Goal: Task Accomplishment & Management: Manage account settings

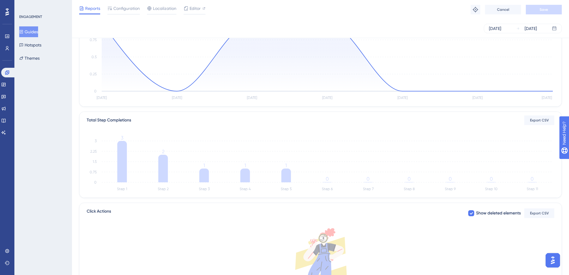
scroll to position [144, 0]
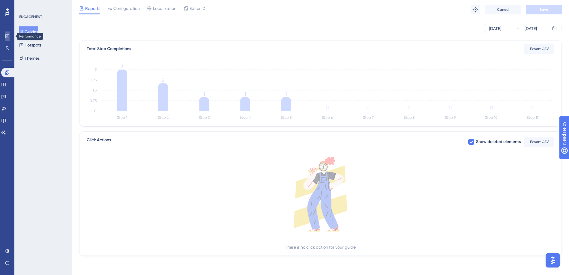
click at [10, 38] on link at bounding box center [7, 37] width 5 height 10
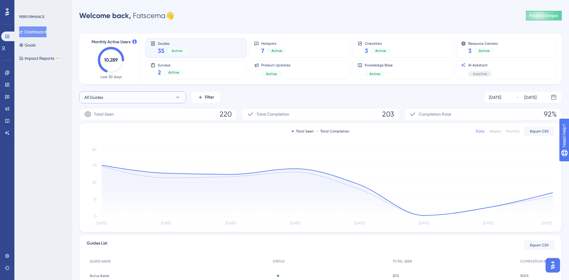
click at [121, 99] on button "All Guides" at bounding box center [132, 97] width 107 height 12
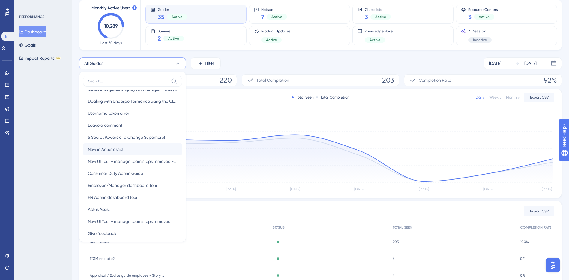
scroll to position [240, 0]
click at [111, 149] on span "New in Actus assist" at bounding box center [106, 147] width 36 height 7
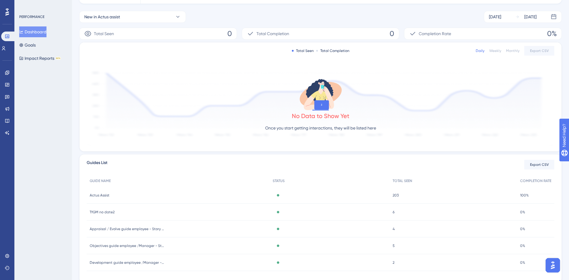
scroll to position [0, 0]
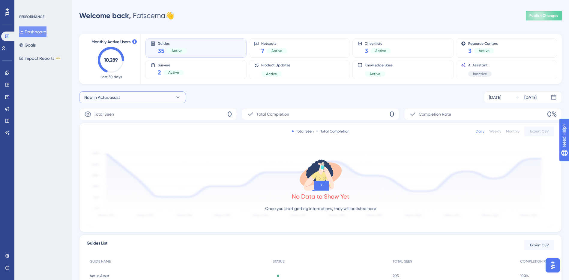
click at [107, 97] on span "New in Actus assist" at bounding box center [102, 97] width 36 height 7
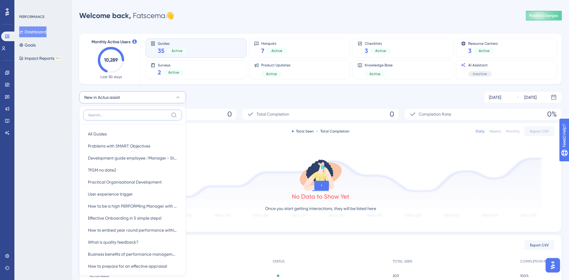
scroll to position [34, 0]
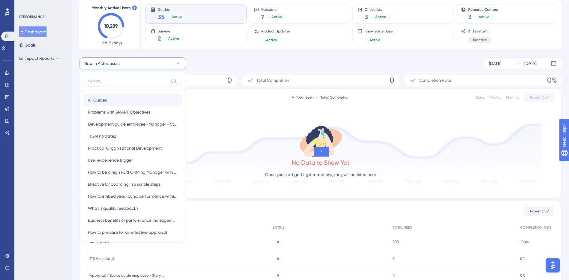
click at [107, 99] on button "All Guides All Guides" at bounding box center [132, 100] width 99 height 12
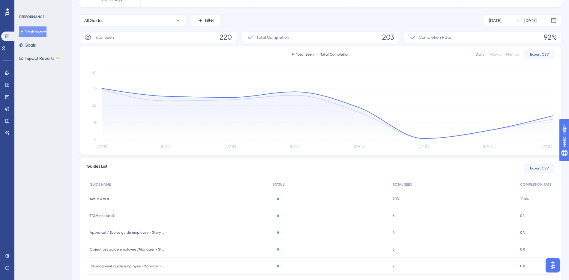
scroll to position [0, 0]
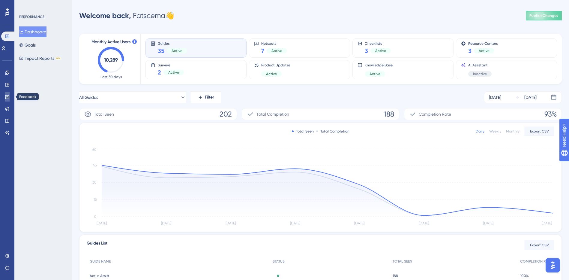
drag, startPoint x: 9, startPoint y: 96, endPoint x: 5, endPoint y: 93, distance: 4.7
click at [9, 96] on icon at bounding box center [7, 96] width 5 height 5
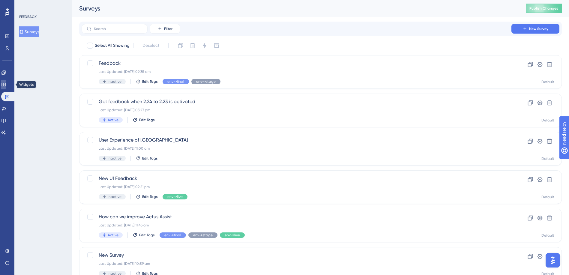
click at [5, 81] on link at bounding box center [3, 85] width 5 height 10
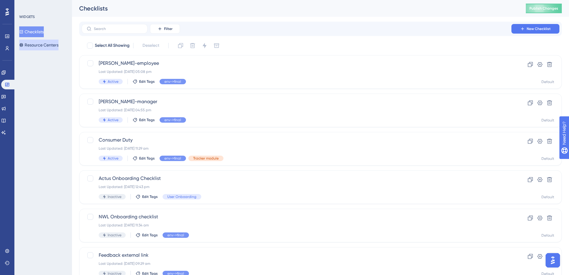
click at [49, 45] on button "Resource Centers" at bounding box center [38, 45] width 39 height 11
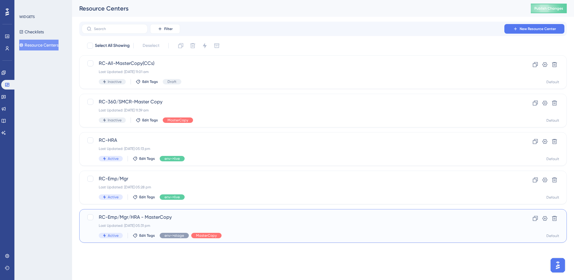
click at [192, 217] on span "RC-Emp/Mgr/HRA - MasterCopy" at bounding box center [299, 216] width 400 height 7
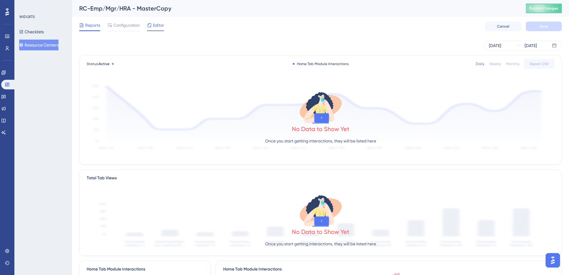
click at [158, 25] on span "Editor" at bounding box center [158, 25] width 11 height 7
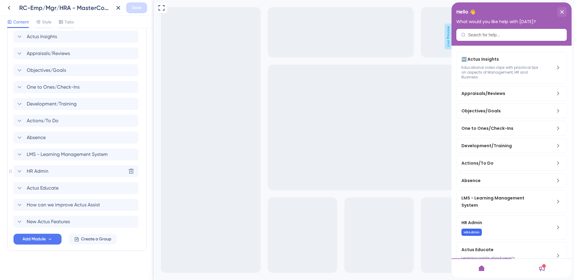
scroll to position [251, 0]
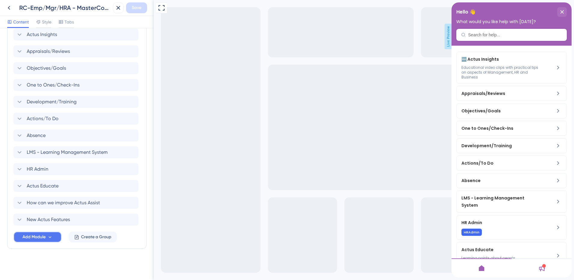
click at [46, 233] on button "Add Module" at bounding box center [38, 236] width 48 height 11
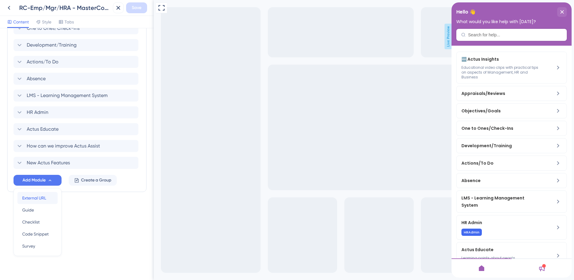
click at [36, 199] on span "External URL" at bounding box center [34, 197] width 24 height 7
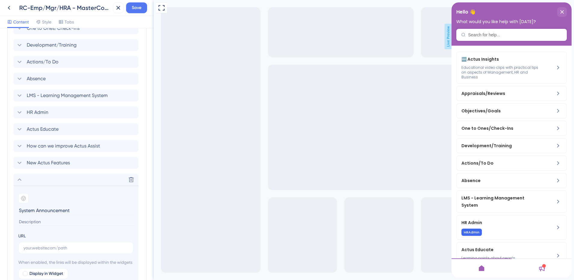
type input "System Announcement"
click at [9, 7] on icon at bounding box center [8, 7] width 7 height 7
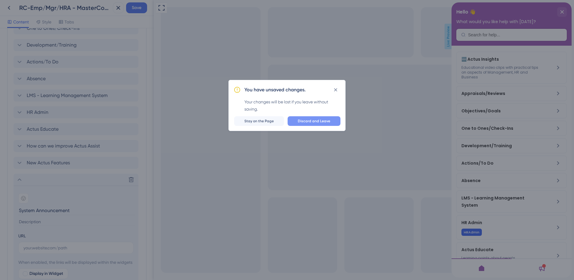
click at [321, 121] on span "Discard and Leave" at bounding box center [314, 121] width 32 height 5
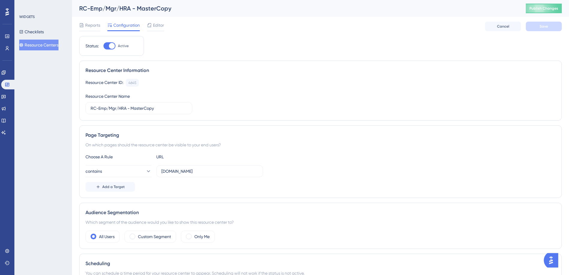
click at [48, 42] on button "Resource Centers" at bounding box center [38, 45] width 39 height 11
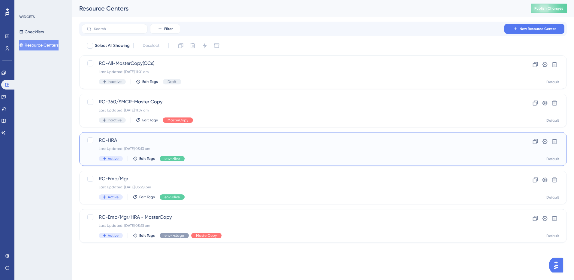
click at [122, 137] on span "RC-HRA" at bounding box center [299, 140] width 400 height 7
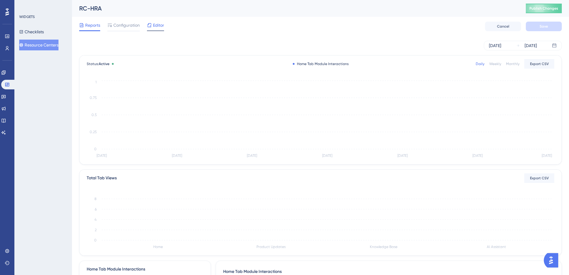
click at [155, 27] on span "Editor" at bounding box center [158, 25] width 11 height 7
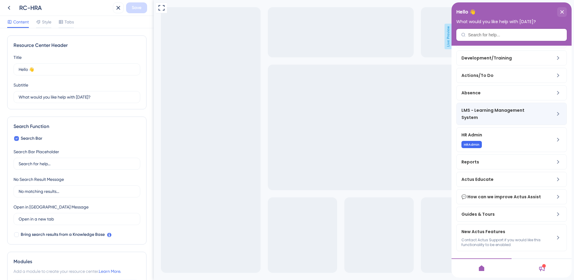
scroll to position [95, 0]
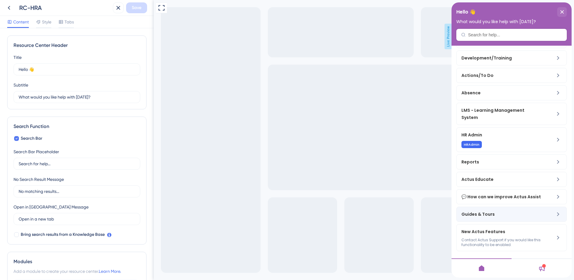
click at [496, 213] on span "Guides & Tours" at bounding box center [496, 213] width 71 height 7
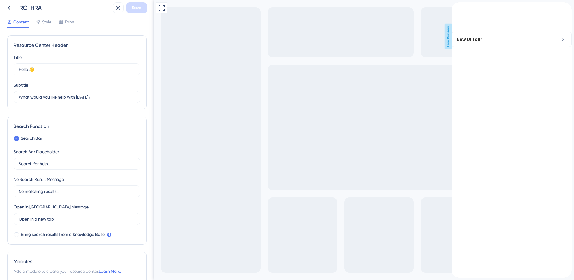
scroll to position [0, 0]
click at [458, 10] on div "back to header" at bounding box center [456, 6] width 10 height 8
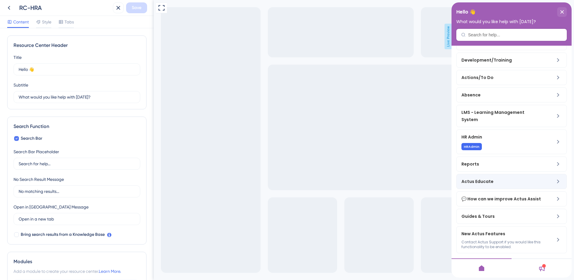
scroll to position [95, 0]
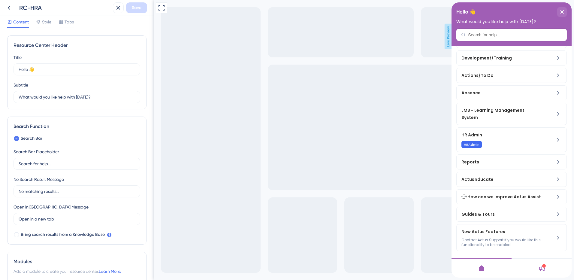
click at [543, 266] on div at bounding box center [544, 266] width 4 height 4
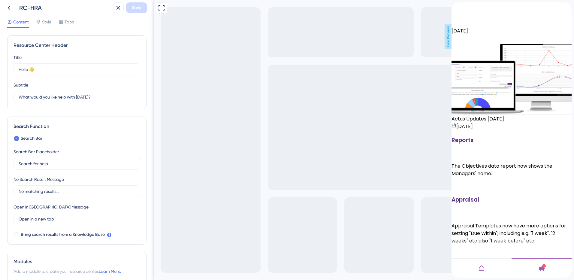
click at [483, 266] on icon at bounding box center [481, 267] width 7 height 7
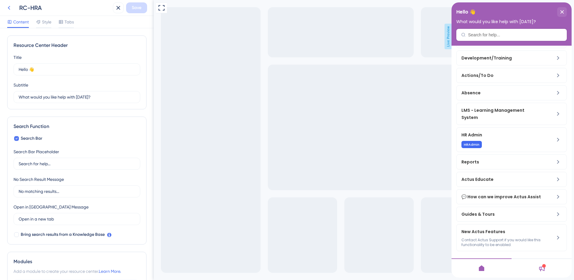
click at [8, 8] on icon at bounding box center [8, 7] width 7 height 7
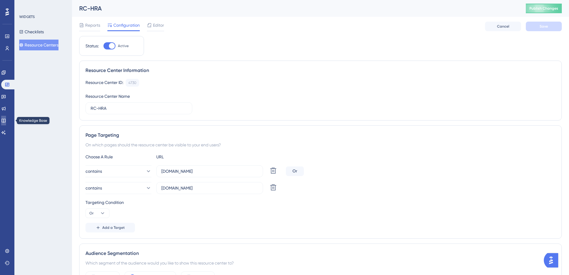
click at [5, 119] on icon at bounding box center [4, 121] width 4 height 4
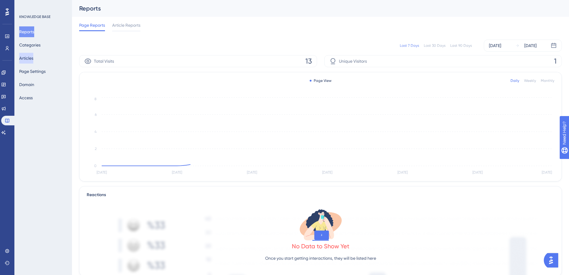
click at [31, 57] on button "Articles" at bounding box center [26, 58] width 14 height 11
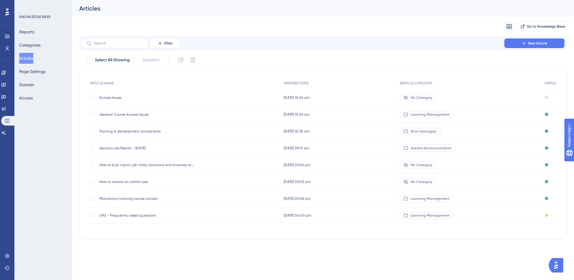
click at [417, 149] on span "System Announcements" at bounding box center [430, 148] width 41 height 5
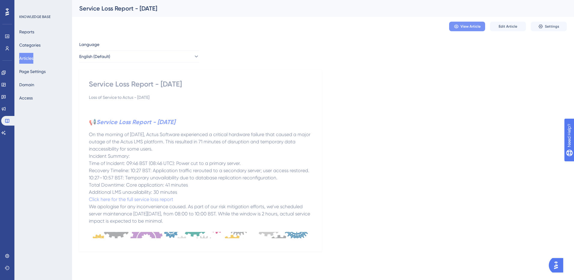
click at [465, 26] on span "View Article" at bounding box center [470, 26] width 20 height 5
click at [6, 72] on icon at bounding box center [3, 72] width 5 height 5
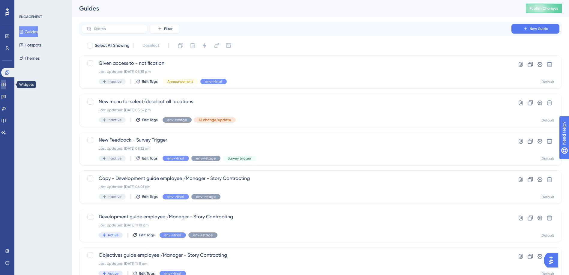
click at [6, 85] on icon at bounding box center [3, 84] width 5 height 5
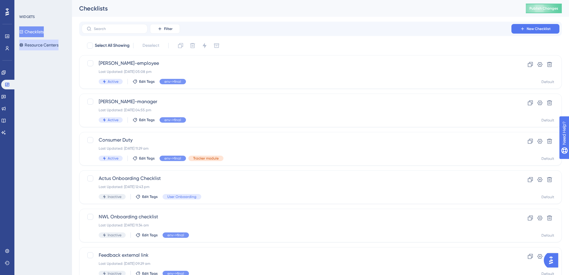
click at [42, 44] on button "Resource Centers" at bounding box center [38, 45] width 39 height 11
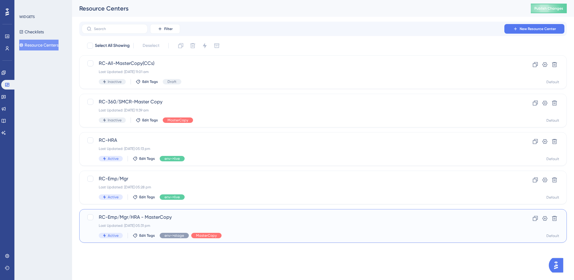
click at [136, 215] on span "RC-Emp/Mgr/HRA - MasterCopy" at bounding box center [299, 216] width 400 height 7
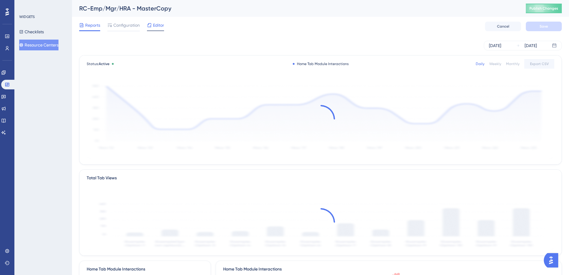
click at [155, 27] on span "Editor" at bounding box center [158, 25] width 11 height 7
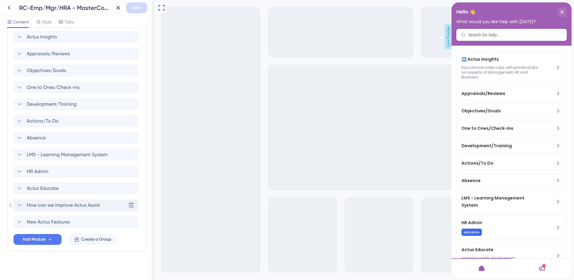
scroll to position [251, 0]
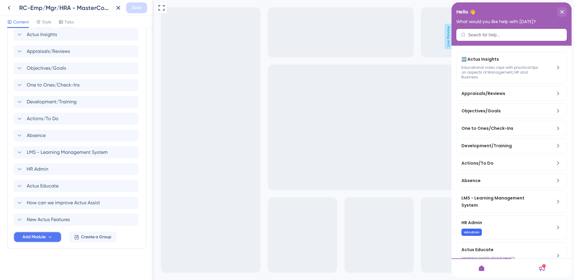
click at [23, 234] on span "Add Module" at bounding box center [34, 236] width 23 height 7
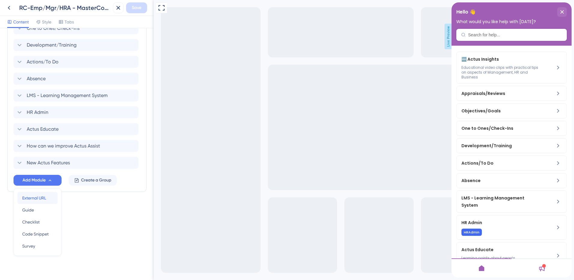
click at [32, 197] on span "External URL" at bounding box center [34, 197] width 24 height 7
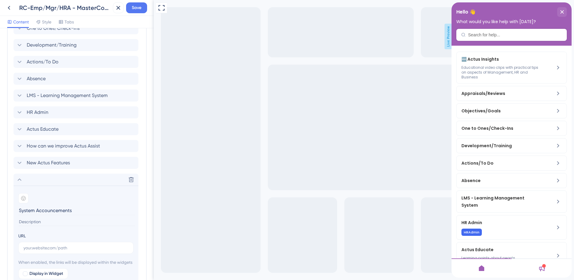
type input "System Accouncements"
click at [35, 218] on input at bounding box center [76, 222] width 116 height 8
click at [33, 246] on input "text" at bounding box center [75, 247] width 105 height 7
paste input "https://advancechange-coqu.help.userguiding.com/en/categories/5027-system-annou…"
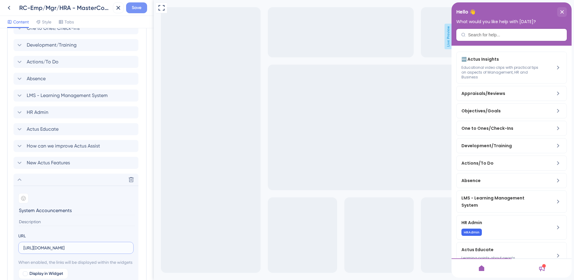
type input "https://advancechange-coqu.help.userguiding.com/en/categories/5027-system-annou…"
click at [29, 221] on input at bounding box center [76, 222] width 116 height 8
paste input "A log of unexpected events or scheduled maintenance that may have caused downti…"
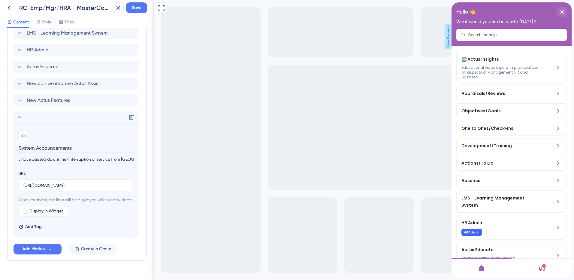
scroll to position [389, 0]
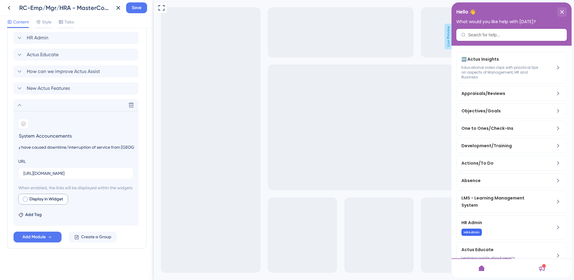
type input "A log of unexpected events or scheduled maintenance that may have caused downti…"
click at [24, 199] on div at bounding box center [25, 199] width 5 height 5
checkbox input "true"
click at [82, 201] on icon at bounding box center [79, 199] width 5 height 5
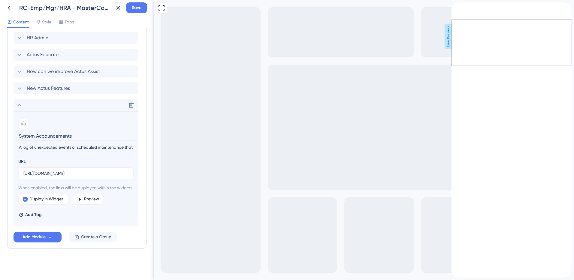
click at [456, 8] on icon "back to header" at bounding box center [453, 5] width 5 height 5
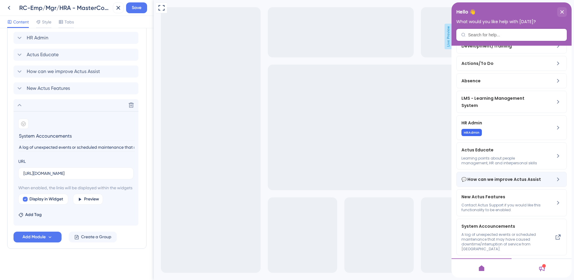
scroll to position [111, 0]
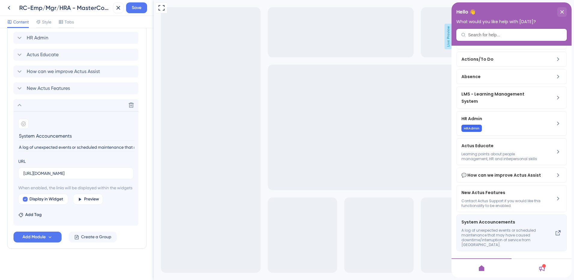
click at [517, 232] on span "A log of unexpected events or scheduled maintenance that may have caused downti…" at bounding box center [501, 237] width 80 height 19
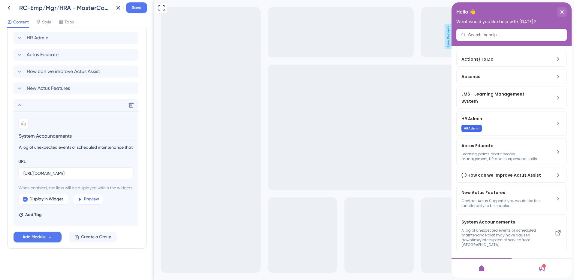
click at [86, 198] on span "Preview" at bounding box center [91, 198] width 15 height 7
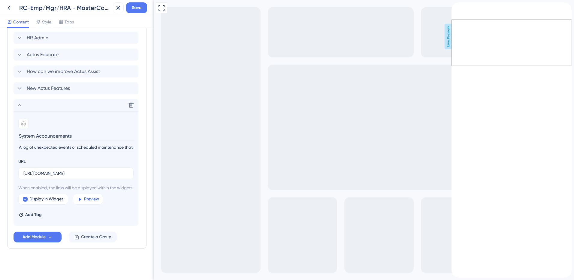
scroll to position [0, 0]
click at [456, 9] on div "back to header" at bounding box center [453, 6] width 5 height 8
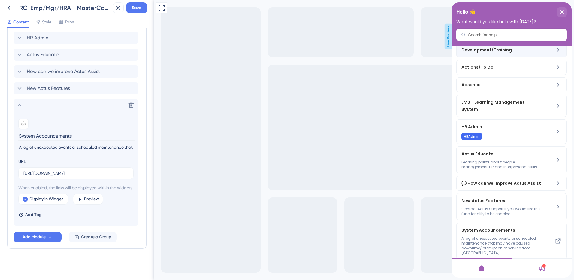
scroll to position [111, 0]
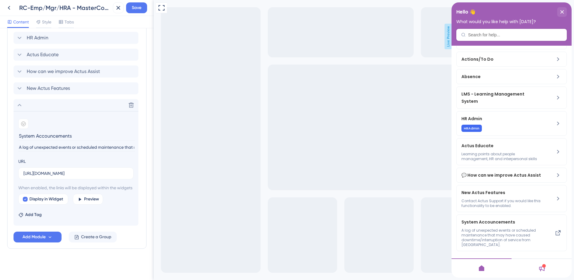
click at [44, 131] on input "System Accouncements" at bounding box center [76, 135] width 116 height 9
type input "System Announcements"
click at [144, 8] on button "Save" at bounding box center [136, 7] width 21 height 11
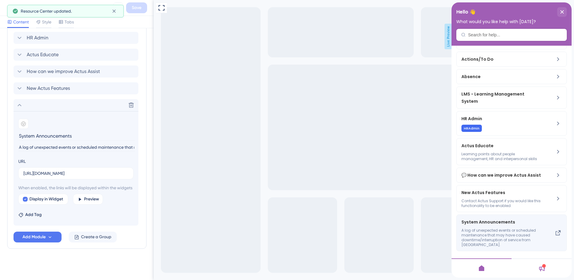
click at [482, 236] on span "A log of unexpected events or scheduled maintenance that may have caused downti…" at bounding box center [501, 237] width 80 height 19
click at [520, 231] on span "A log of unexpected events or scheduled maintenance that may have caused downti…" at bounding box center [501, 237] width 80 height 19
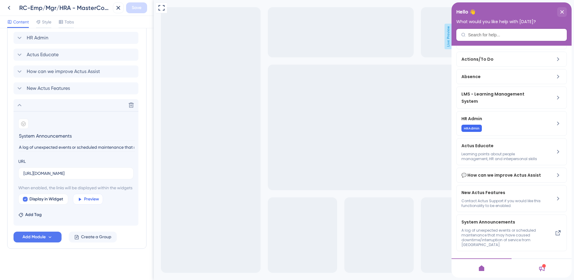
click at [93, 199] on span "Preview" at bounding box center [91, 198] width 15 height 7
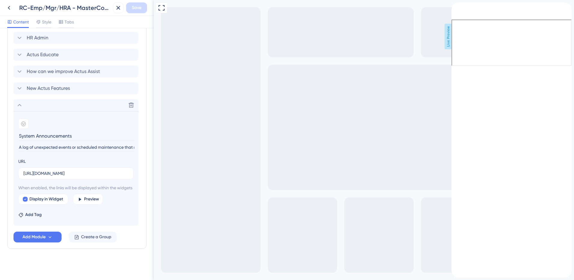
click at [456, 8] on icon "back to header" at bounding box center [454, 5] width 4 height 5
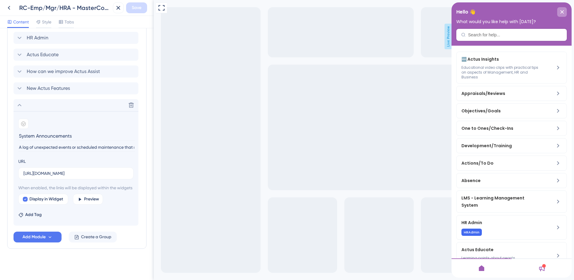
click at [564, 10] on div "close resource center" at bounding box center [562, 12] width 10 height 10
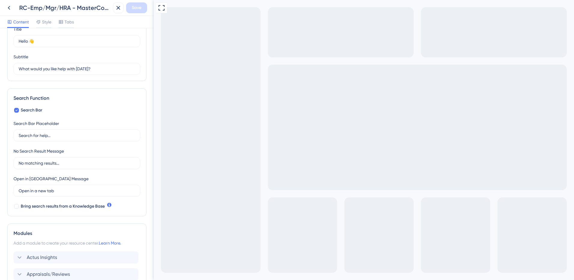
scroll to position [30, 0]
click at [9, 6] on icon at bounding box center [8, 7] width 7 height 7
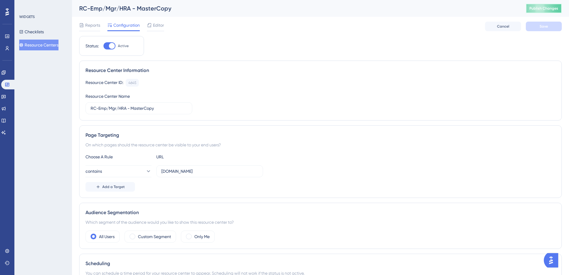
click at [544, 6] on span "Publish Changes" at bounding box center [544, 8] width 29 height 5
click at [35, 46] on button "Resource Centers" at bounding box center [38, 45] width 39 height 11
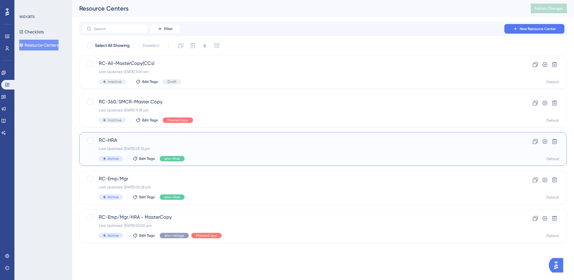
click at [133, 139] on span "RC-HRA" at bounding box center [299, 140] width 400 height 7
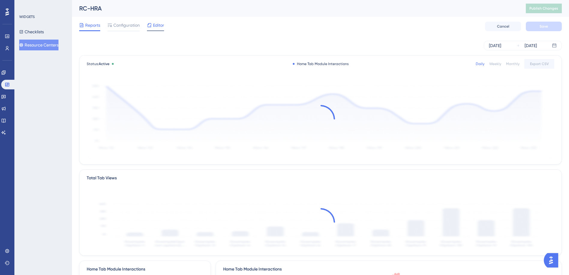
click at [160, 26] on span "Editor" at bounding box center [158, 25] width 11 height 7
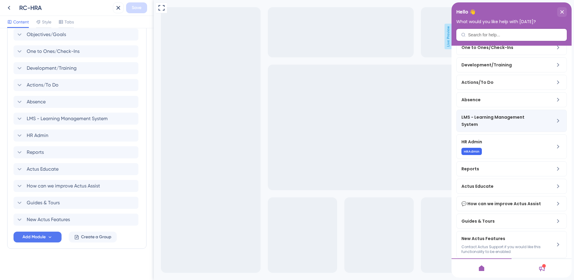
scroll to position [95, 0]
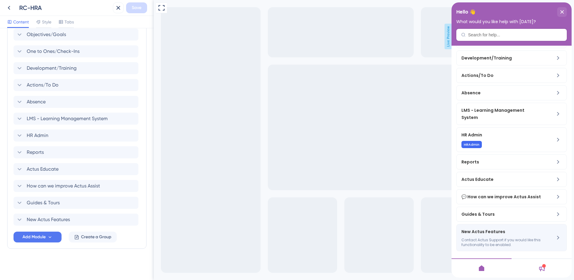
click at [487, 241] on span "Contact Actus Support if you would like this functionality to be enabled." at bounding box center [501, 242] width 80 height 10
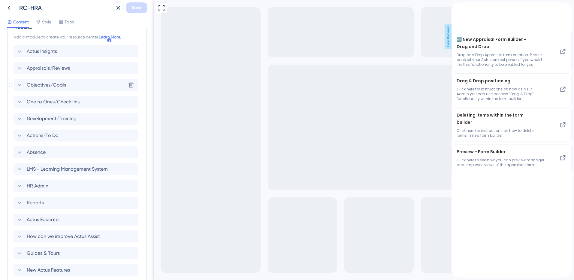
scroll to position [194, 0]
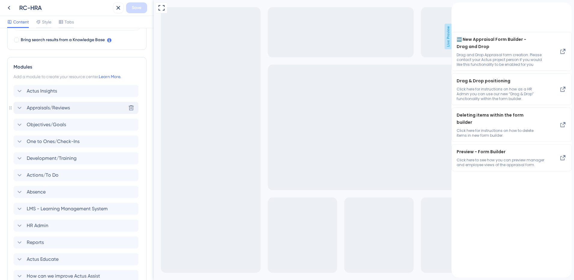
click at [39, 110] on span "Appraisals/Reviews" at bounding box center [48, 107] width 43 height 7
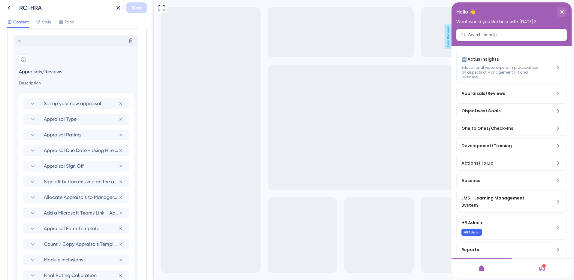
scroll to position [284, 0]
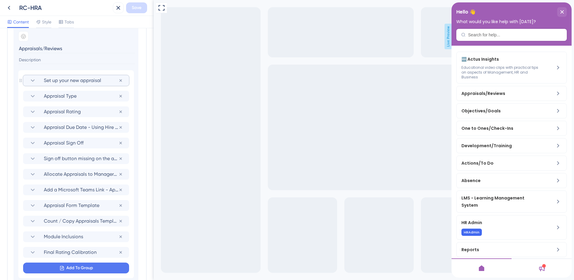
click at [43, 82] on section "Set up your new appraisal" at bounding box center [76, 80] width 94 height 11
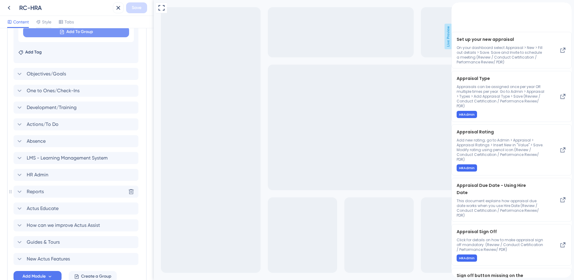
scroll to position [684, 0]
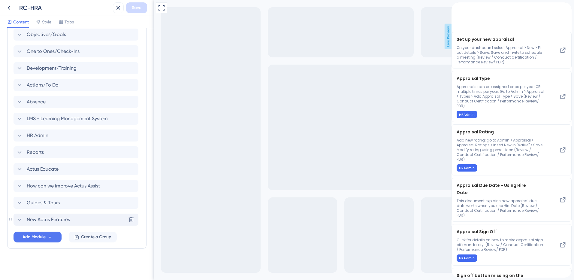
click at [21, 219] on icon at bounding box center [19, 219] width 7 height 7
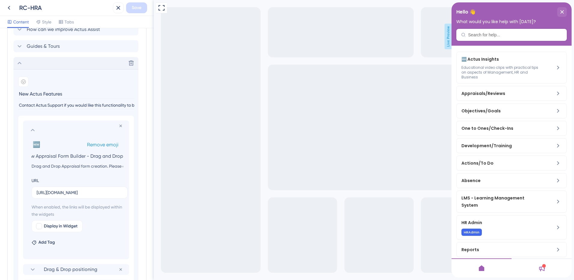
scroll to position [0, 0]
click at [99, 143] on span "Remove emoji" at bounding box center [102, 145] width 31 height 6
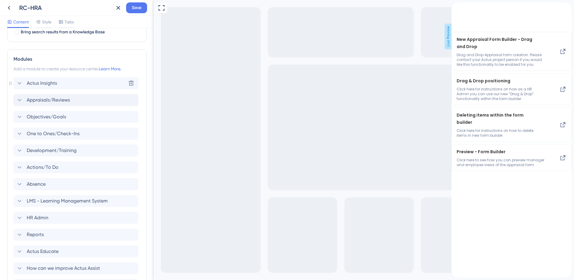
scroll to position [201, 0]
click at [18, 103] on icon at bounding box center [19, 101] width 7 height 7
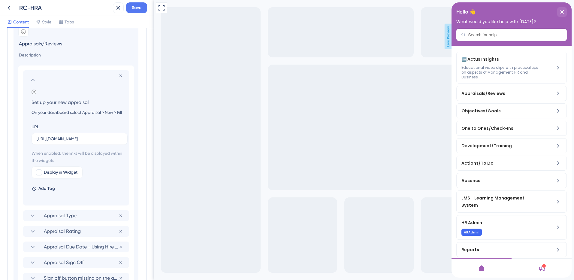
scroll to position [261, 0]
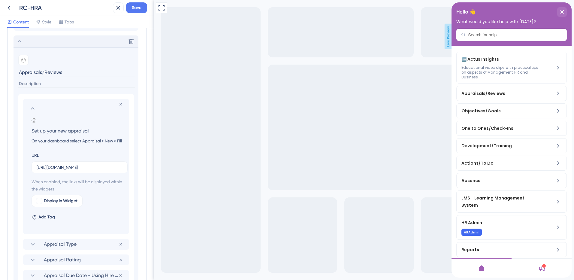
click at [31, 106] on icon at bounding box center [32, 108] width 7 height 7
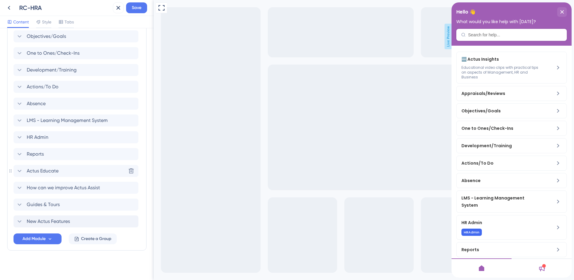
scroll to position [560, 0]
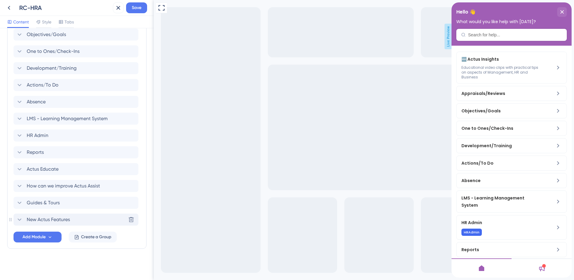
click at [20, 219] on icon at bounding box center [19, 219] width 7 height 7
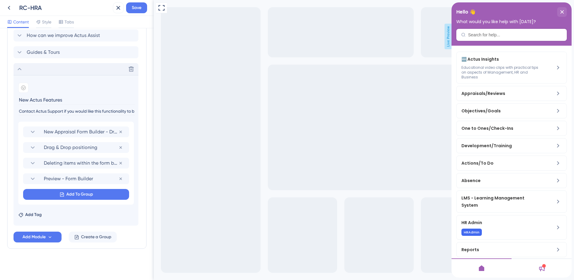
scroll to position [435, 0]
click at [121, 177] on icon at bounding box center [120, 178] width 5 height 5
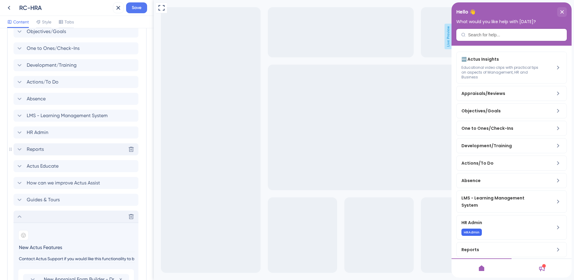
scroll to position [239, 0]
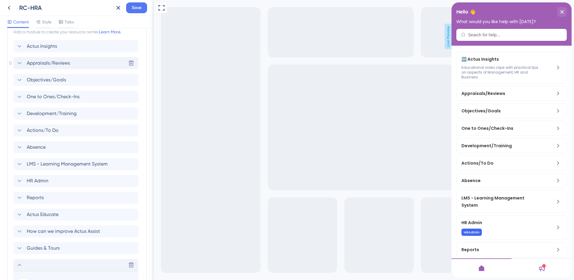
click at [20, 62] on icon at bounding box center [19, 62] width 7 height 7
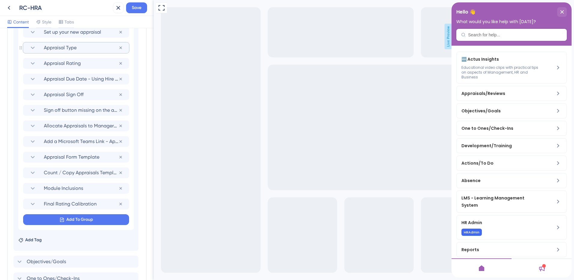
scroll to position [359, 0]
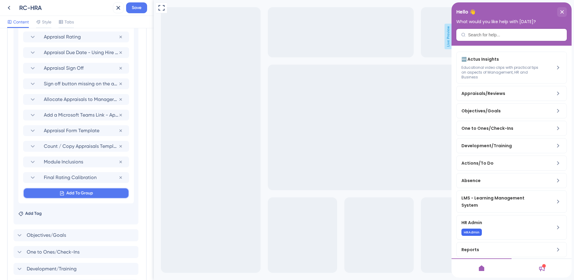
click at [87, 190] on span "Add To Group" at bounding box center [79, 192] width 27 height 7
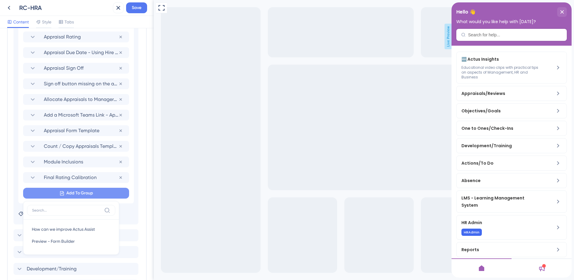
scroll to position [433, 0]
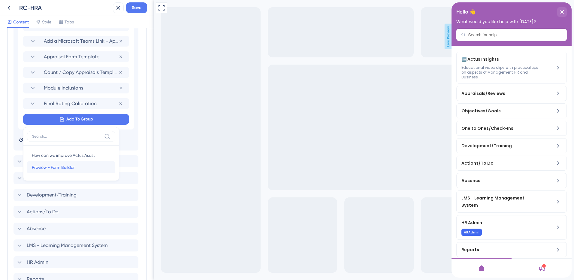
click at [68, 167] on span "Preview - Form Builder" at bounding box center [53, 167] width 43 height 7
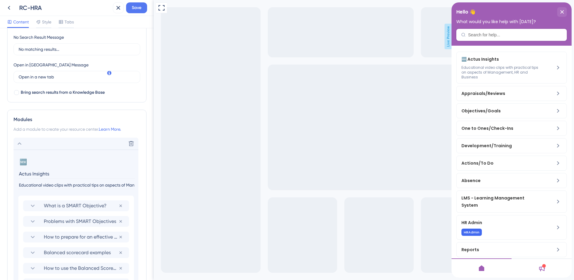
scroll to position [162, 0]
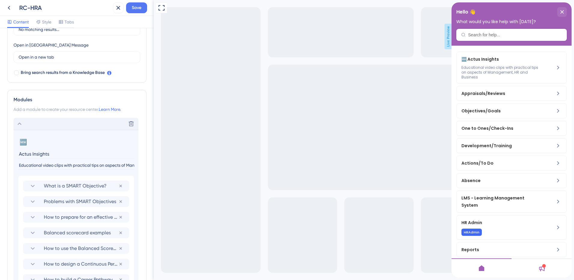
click at [19, 123] on icon at bounding box center [19, 123] width 7 height 7
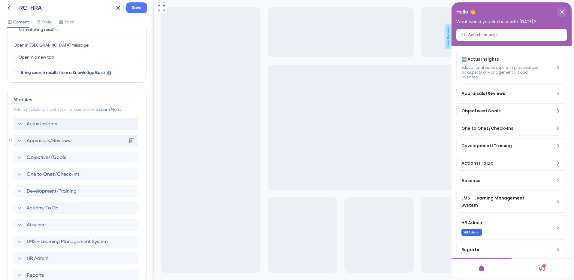
click at [20, 140] on icon at bounding box center [19, 140] width 7 height 7
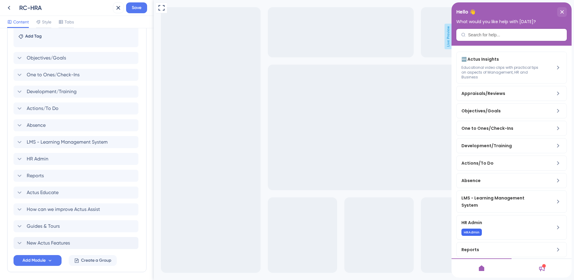
scroll to position [575, 0]
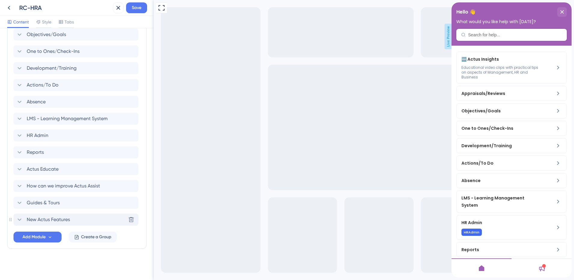
click at [19, 219] on icon at bounding box center [20, 219] width 4 height 2
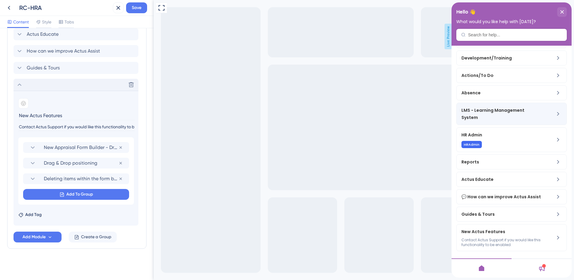
scroll to position [95, 0]
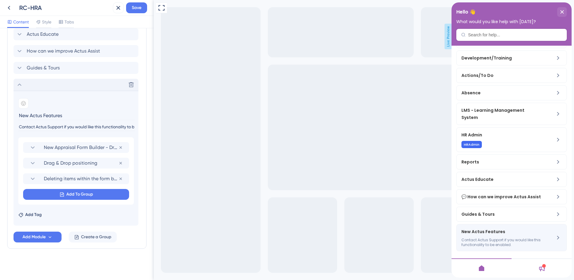
click at [486, 233] on span "New Actus Features" at bounding box center [496, 231] width 71 height 7
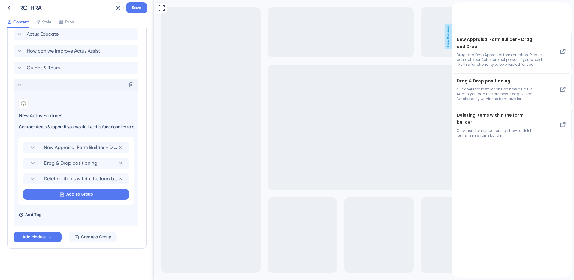
scroll to position [0, 0]
click at [120, 177] on icon at bounding box center [120, 178] width 5 height 5
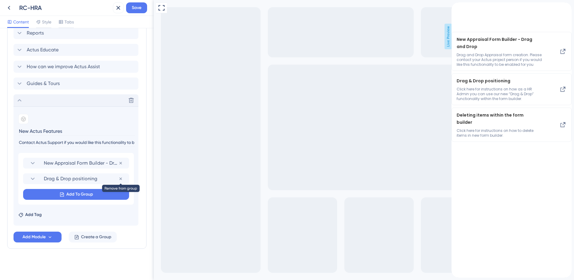
scroll to position [404, 0]
click at [122, 177] on icon at bounding box center [120, 178] width 5 height 5
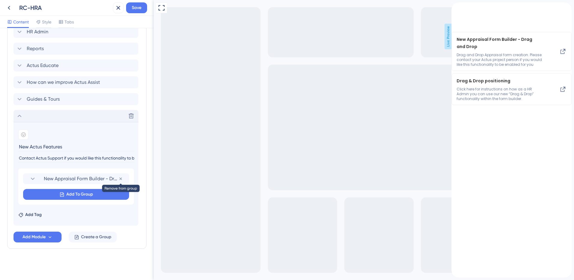
scroll to position [388, 0]
click at [122, 177] on icon at bounding box center [120, 178] width 5 height 5
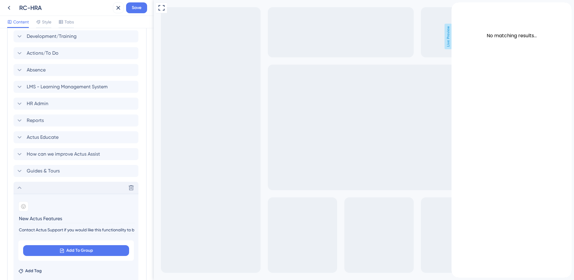
scroll to position [132, 0]
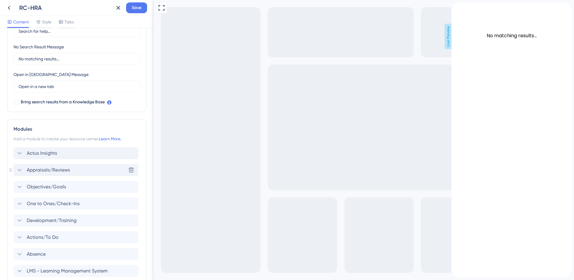
click at [18, 170] on icon at bounding box center [19, 169] width 7 height 7
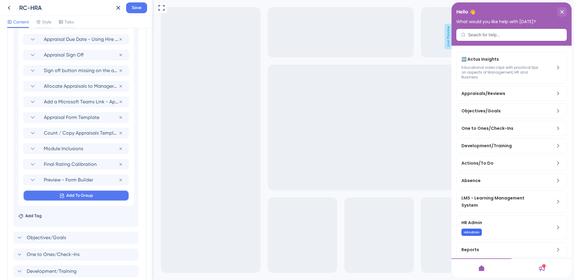
click at [79, 196] on span "Add To Group" at bounding box center [79, 195] width 27 height 7
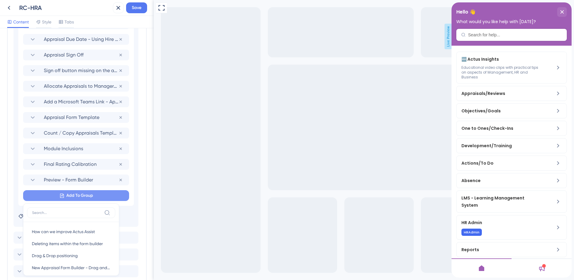
scroll to position [458, 0]
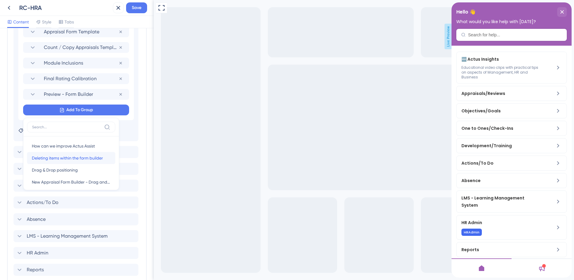
click at [80, 160] on span "Deleting items within the form builder" at bounding box center [67, 157] width 71 height 7
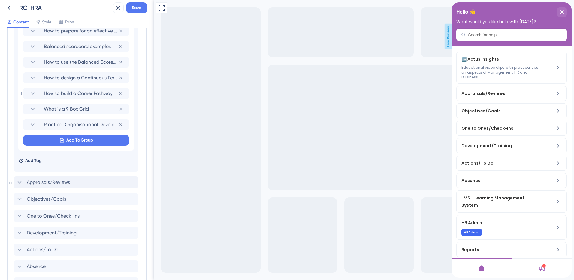
scroll to position [432, 0]
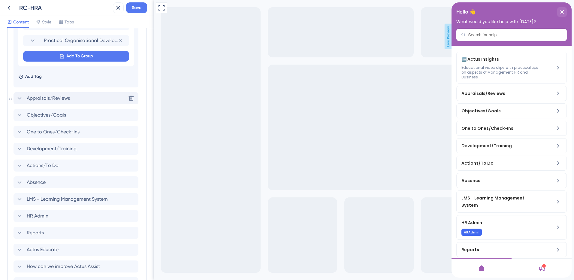
click at [19, 99] on icon at bounding box center [19, 98] width 7 height 7
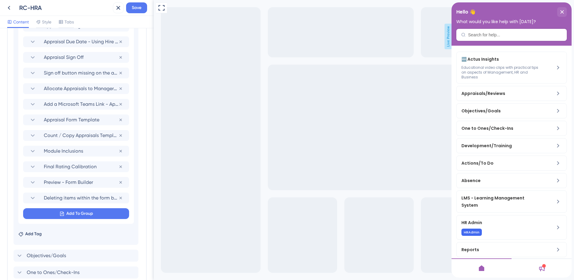
scroll to position [419, 0]
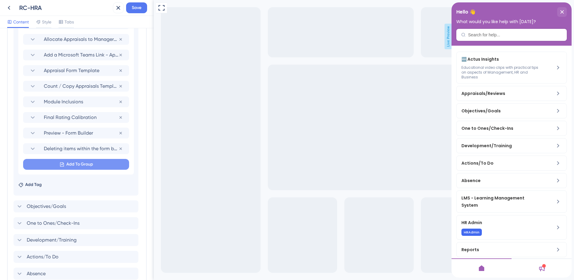
click at [104, 164] on button "Add To Group" at bounding box center [76, 164] width 106 height 11
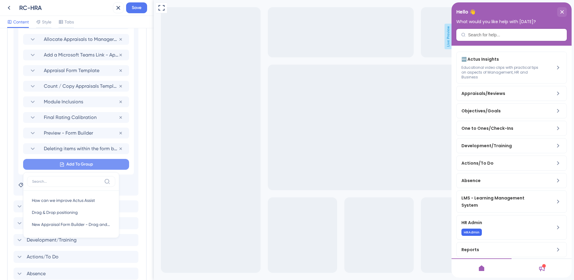
scroll to position [470, 0]
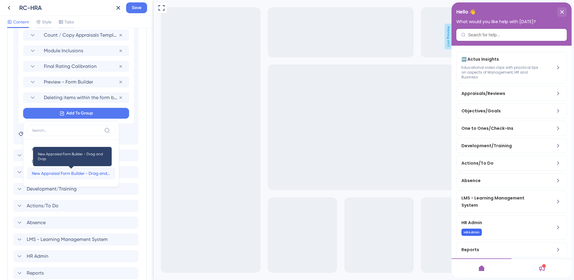
click at [100, 173] on span "New Appraisal Form Builder - Drag and Drop" at bounding box center [71, 173] width 79 height 7
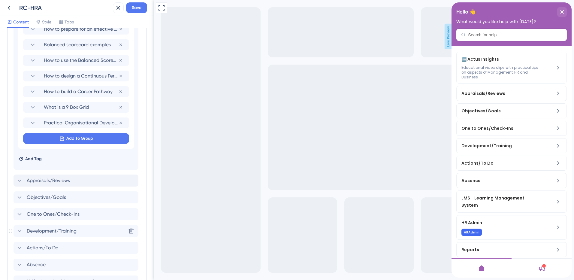
scroll to position [432, 0]
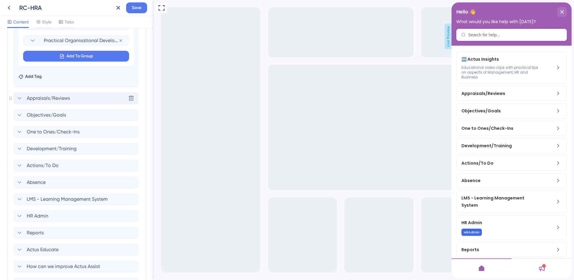
click at [84, 100] on div "Appraisals/Reviews Delete" at bounding box center [76, 98] width 125 height 12
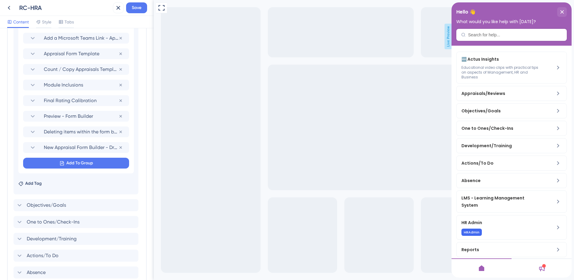
scroll to position [449, 0]
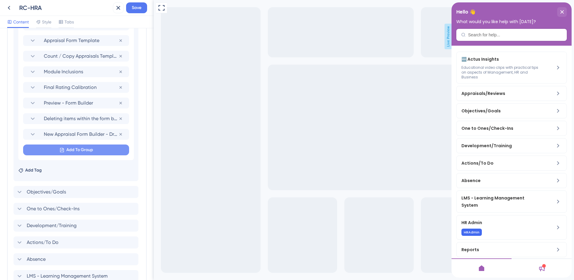
click at [98, 151] on button "Add To Group" at bounding box center [76, 149] width 106 height 11
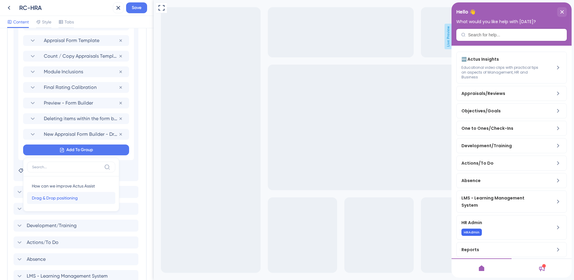
click at [71, 198] on span "Drag & Drop positioning" at bounding box center [55, 197] width 46 height 7
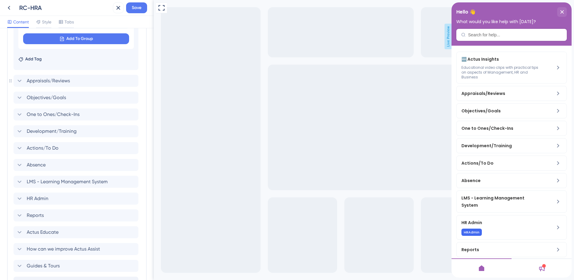
scroll to position [162, 0]
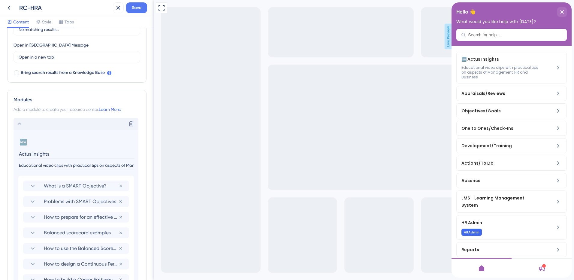
click at [19, 122] on icon at bounding box center [19, 123] width 7 height 7
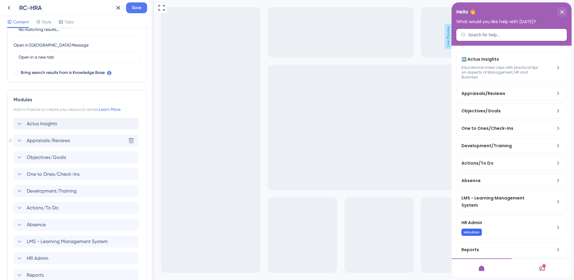
click at [66, 142] on span "Appraisals/Reviews" at bounding box center [48, 140] width 43 height 7
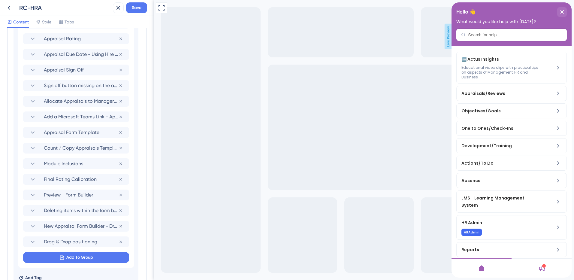
scroll to position [372, 0]
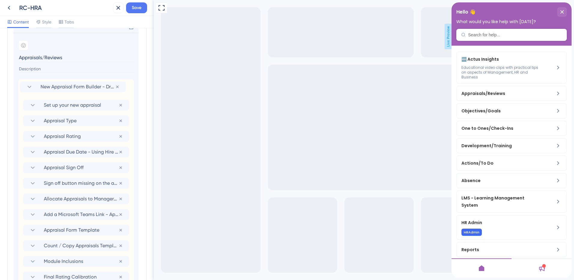
drag, startPoint x: 20, startPoint y: 211, endPoint x: 17, endPoint y: 85, distance: 126.1
click at [17, 85] on section "Add emoji Appraisals/Reviews Set up your new appraisal Remove from group Apprai…" at bounding box center [76, 202] width 125 height 338
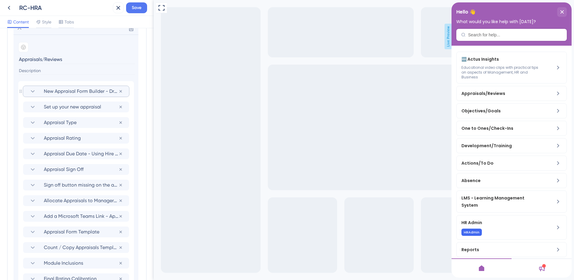
click at [53, 91] on span "New Appraisal Form Builder - Drag and Drop" at bounding box center [81, 91] width 75 height 7
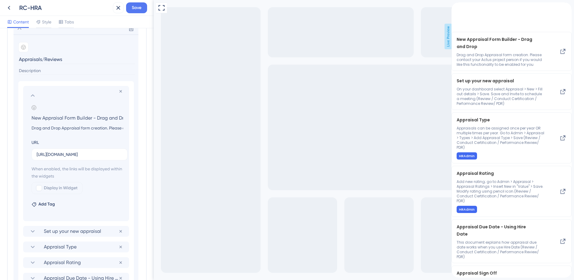
scroll to position [0, 7]
click at [36, 118] on input "New Appraisal Form Builder - Drag and Drop" at bounding box center [77, 117] width 101 height 8
type input "Appraisal Form Builder - Drag and Drop"
click at [33, 95] on icon at bounding box center [32, 95] width 7 height 7
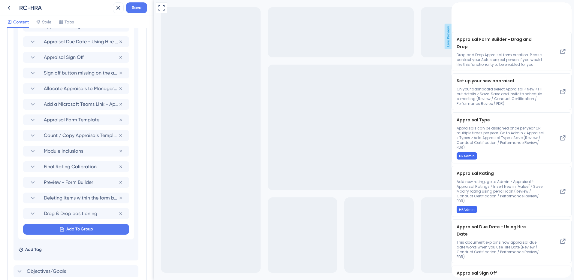
scroll to position [244, 0]
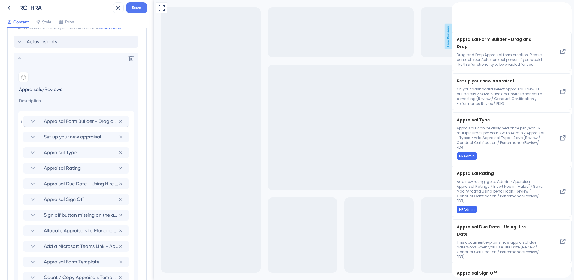
click at [33, 122] on icon at bounding box center [32, 121] width 7 height 7
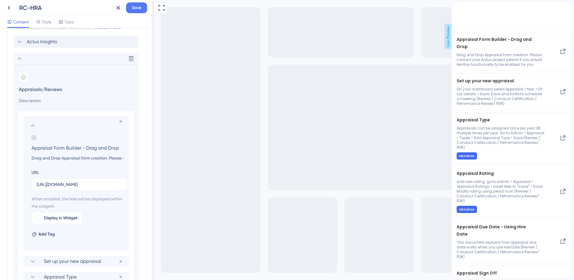
click at [33, 126] on icon at bounding box center [32, 125] width 7 height 7
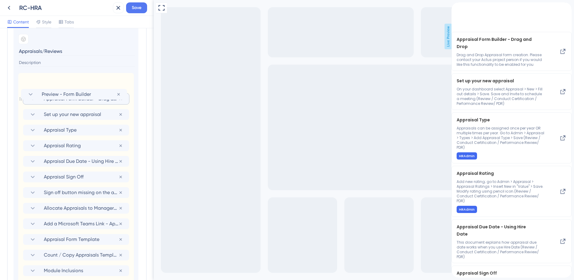
scroll to position [279, 0]
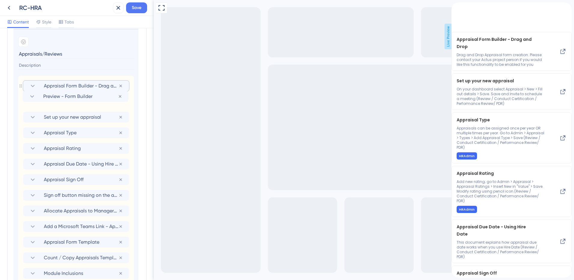
drag, startPoint x: 20, startPoint y: 114, endPoint x: 21, endPoint y: 94, distance: 19.5
click at [21, 94] on div "Appraisal Form Builder - Drag and Drop Remove from group Set up your new apprai…" at bounding box center [76, 211] width 116 height 270
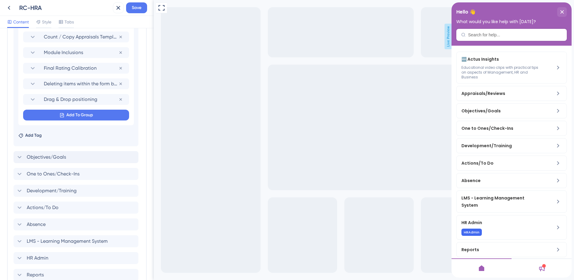
scroll to position [489, 0]
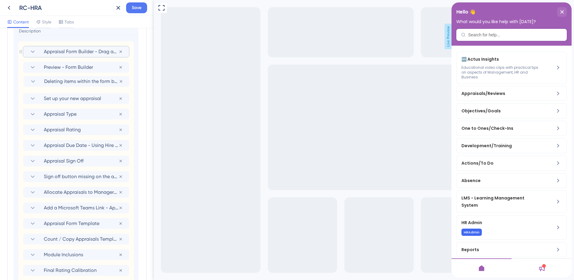
drag, startPoint x: 20, startPoint y: 94, endPoint x: 21, endPoint y: 81, distance: 12.9
click at [21, 80] on div "Appraisal Form Builder - Drag and Drop Remove from group Preview - Form Builder…" at bounding box center [76, 176] width 116 height 270
click at [21, 81] on div "Appraisal Form Builder - Drag and Drop Remove from group Preview - Form Builder…" at bounding box center [76, 176] width 116 height 270
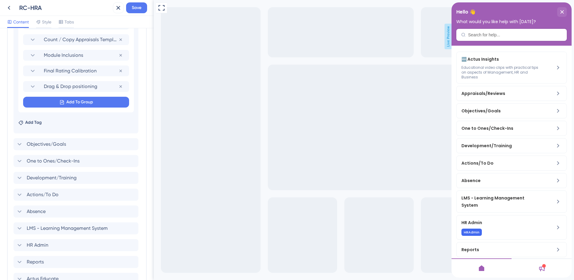
scroll to position [519, 0]
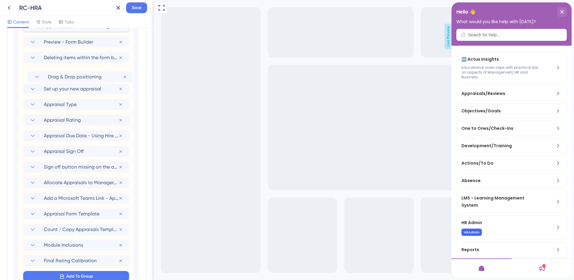
drag, startPoint x: 20, startPoint y: 80, endPoint x: 25, endPoint y: 78, distance: 4.7
click at [25, 78] on div "Appraisal Form Builder - Drag and Drop Remove from group Preview - Form Builder…" at bounding box center [76, 151] width 116 height 270
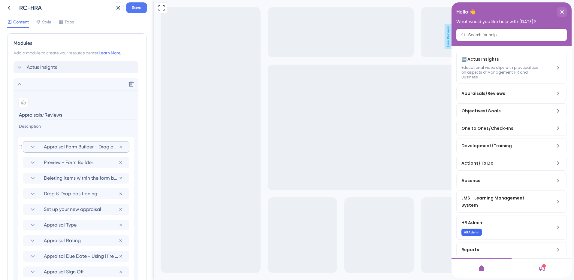
scroll to position [215, 0]
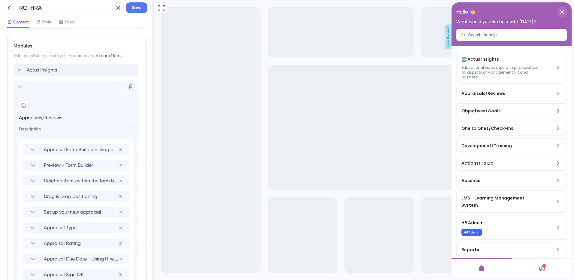
click at [19, 86] on icon at bounding box center [19, 86] width 7 height 7
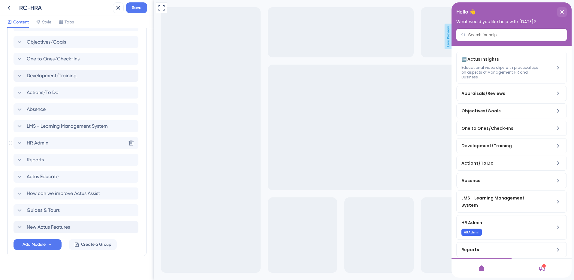
scroll to position [284, 0]
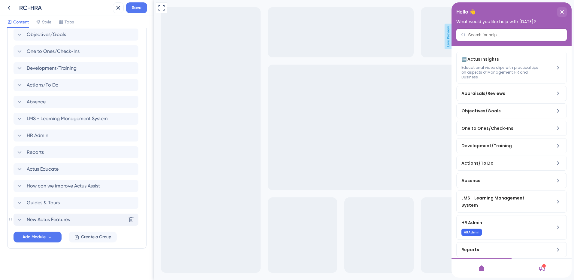
click at [20, 219] on icon at bounding box center [19, 219] width 7 height 7
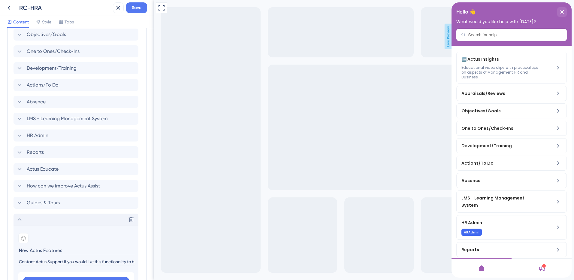
click at [19, 219] on icon at bounding box center [19, 219] width 7 height 7
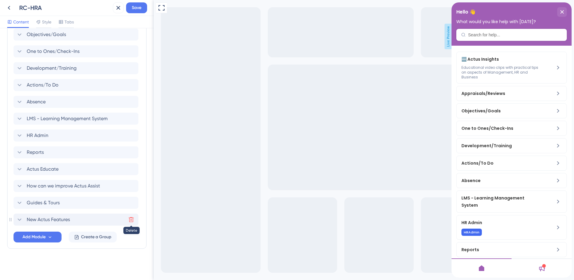
click at [133, 218] on icon at bounding box center [131, 219] width 6 height 6
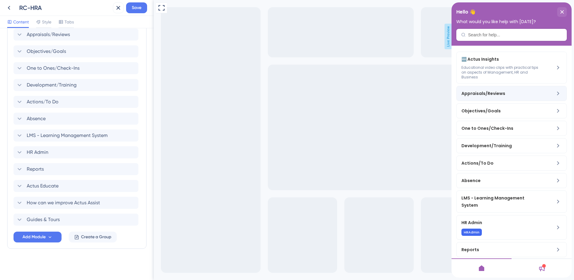
click at [478, 92] on span "Appraisals/Reviews" at bounding box center [496, 93] width 71 height 7
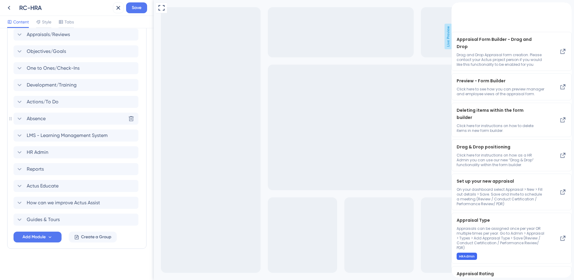
scroll to position [238, 0]
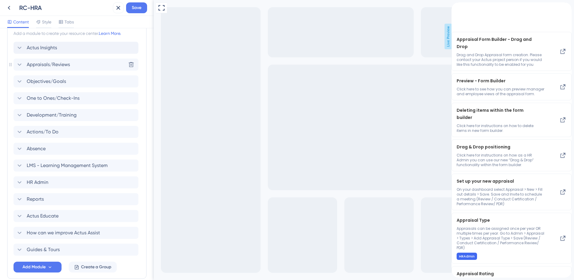
click at [23, 66] on div "Appraisals/Reviews" at bounding box center [43, 64] width 54 height 7
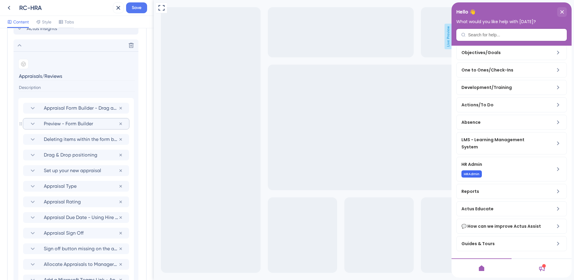
scroll to position [268, 0]
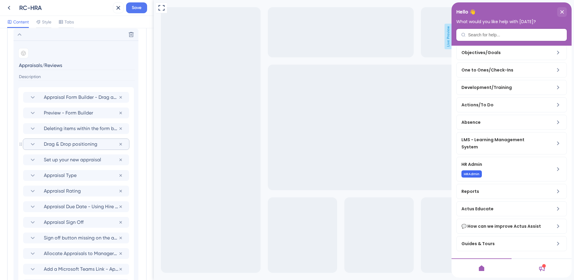
click at [102, 144] on span "Drag & Drop positioning" at bounding box center [81, 143] width 75 height 7
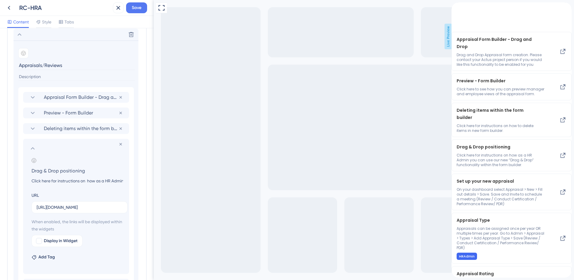
click at [32, 170] on input "Drag & Drop positioning" at bounding box center [77, 170] width 101 height 8
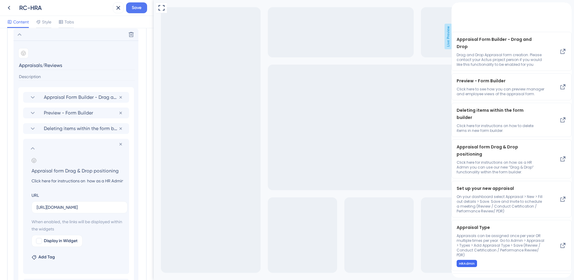
type input "Appraisal form Drag & Drop positioning"
click at [33, 149] on icon at bounding box center [32, 148] width 7 height 7
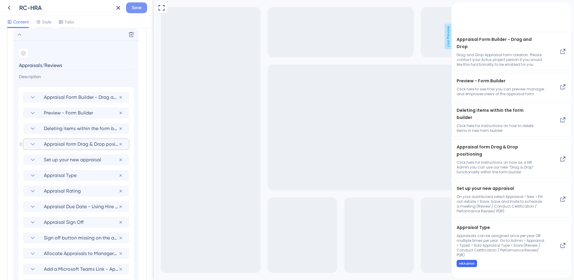
click at [137, 10] on span "Save" at bounding box center [137, 7] width 10 height 7
click at [10, 9] on icon at bounding box center [8, 7] width 7 height 7
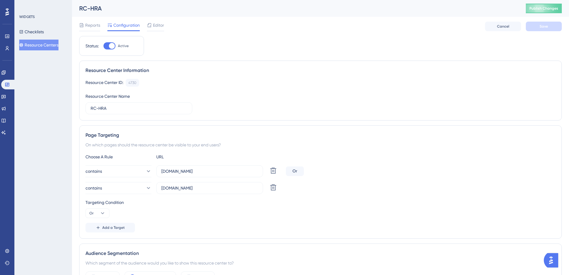
click at [42, 47] on button "Resource Centers" at bounding box center [38, 45] width 39 height 11
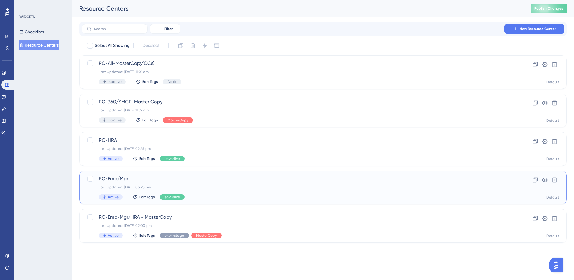
click at [125, 182] on div "RC-Emp/Mgr Last Updated: 14 Aug 2025 05:28 pm Active Edit Tags env->live" at bounding box center [299, 187] width 400 height 25
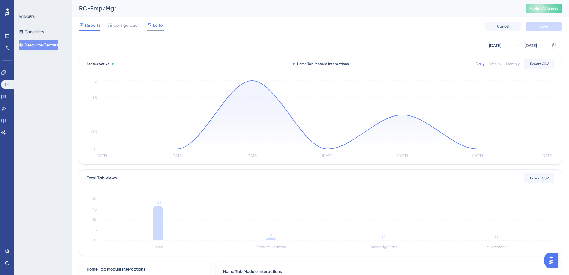
click at [162, 28] on span "Editor" at bounding box center [158, 25] width 11 height 7
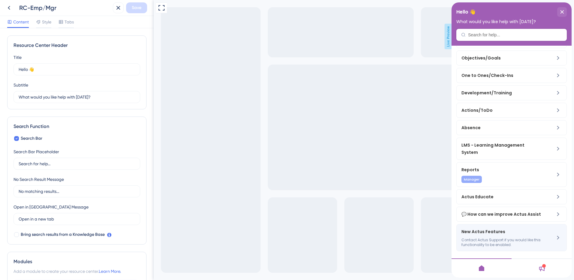
scroll to position [60, 0]
click at [494, 233] on span "New Actus Features" at bounding box center [496, 231] width 71 height 7
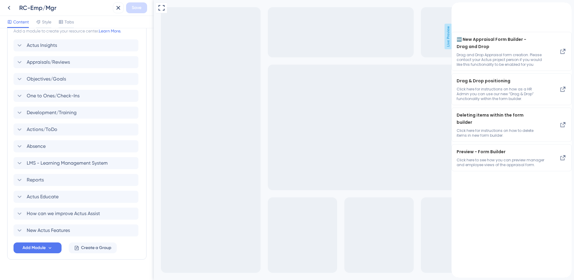
scroll to position [251, 0]
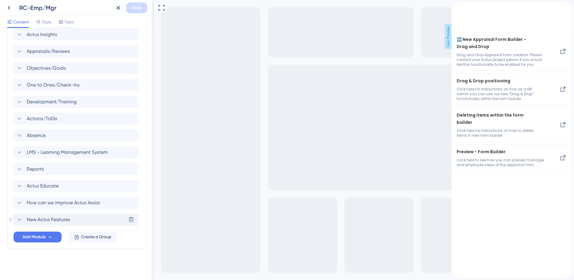
click at [20, 219] on icon at bounding box center [19, 219] width 7 height 7
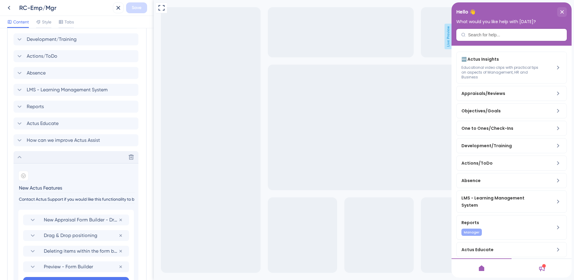
scroll to position [341, 0]
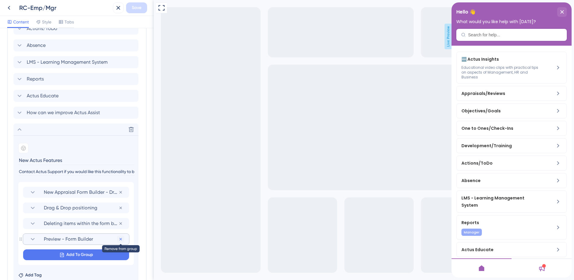
click at [121, 238] on icon at bounding box center [120, 238] width 5 height 5
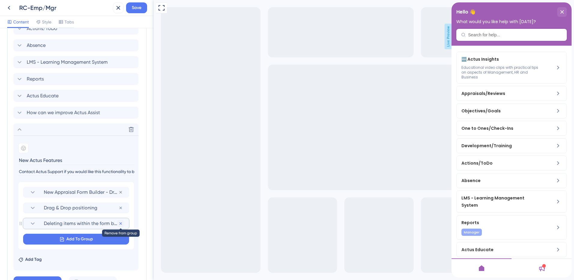
click at [120, 222] on icon at bounding box center [120, 223] width 2 height 2
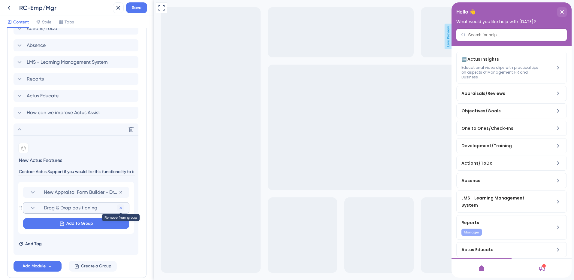
click at [122, 207] on icon at bounding box center [120, 207] width 5 height 5
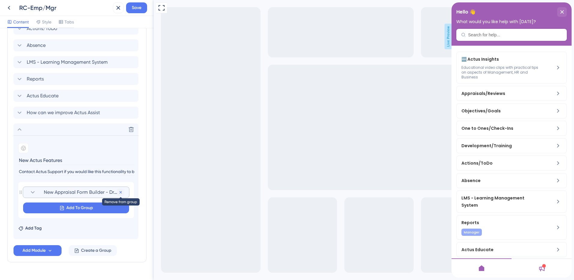
click at [121, 191] on icon at bounding box center [120, 192] width 5 height 5
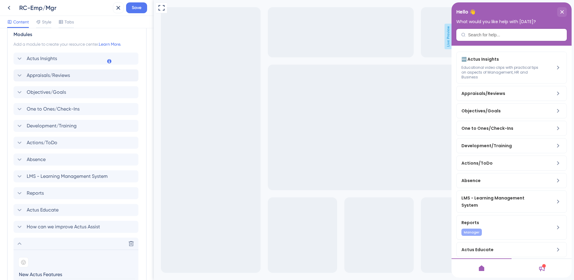
scroll to position [129, 0]
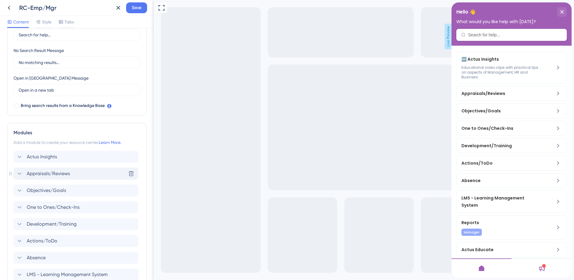
click at [20, 173] on icon at bounding box center [19, 173] width 7 height 7
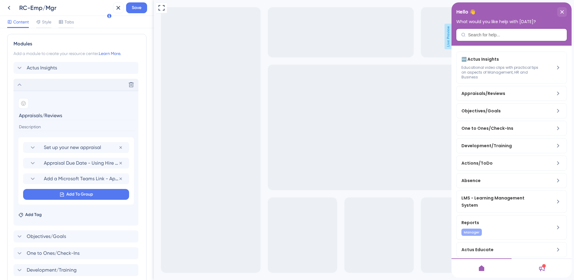
scroll to position [219, 0]
click at [84, 193] on span "Add To Group" at bounding box center [79, 192] width 27 height 7
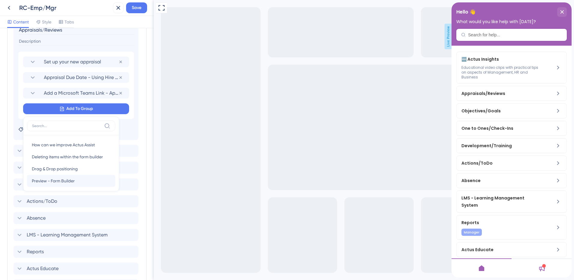
scroll to position [15, 0]
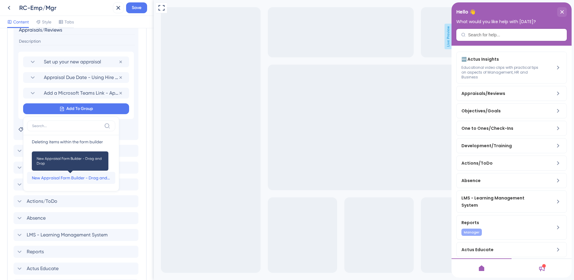
click at [70, 176] on span "New Appraisal Form Builder - Drag and Drop" at bounding box center [71, 177] width 79 height 7
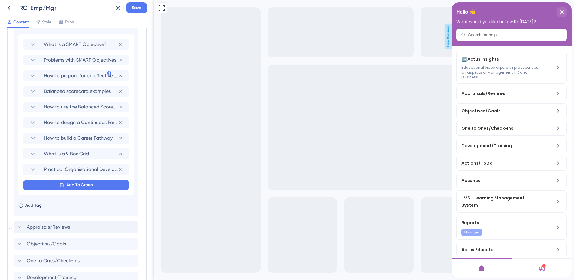
scroll to position [162, 0]
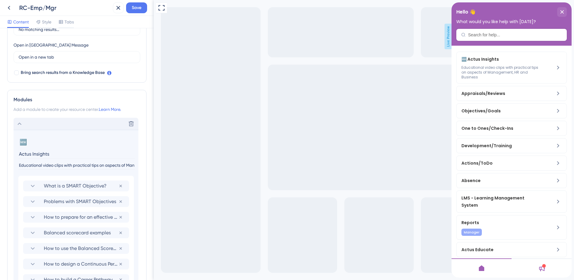
click at [19, 123] on icon at bounding box center [19, 123] width 7 height 7
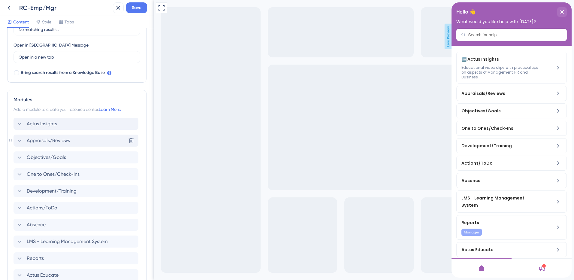
click at [68, 143] on span "Appraisals/Reviews" at bounding box center [48, 140] width 43 height 7
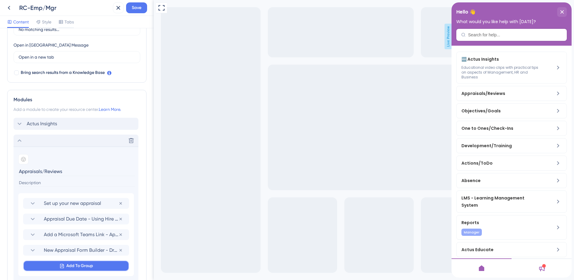
click at [93, 266] on button "Add To Group" at bounding box center [76, 265] width 106 height 11
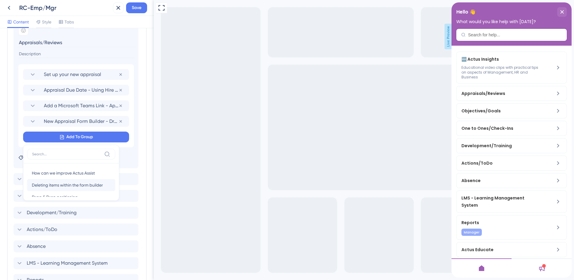
scroll to position [22, 0]
click at [63, 173] on span "Drag & Drop positioning" at bounding box center [55, 174] width 46 height 7
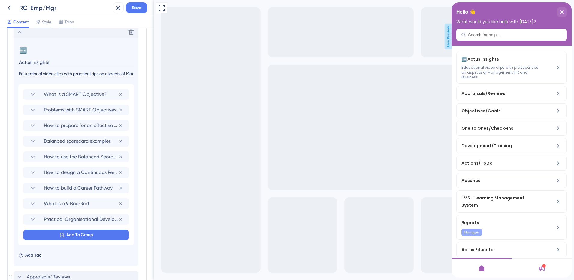
scroll to position [193, 0]
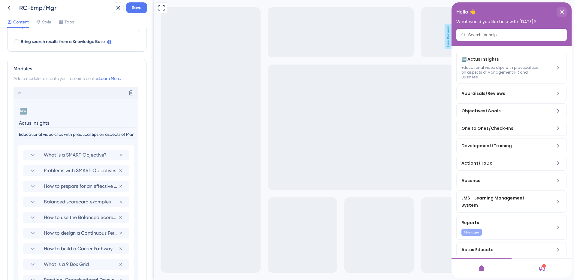
click at [19, 92] on icon at bounding box center [19, 92] width 7 height 7
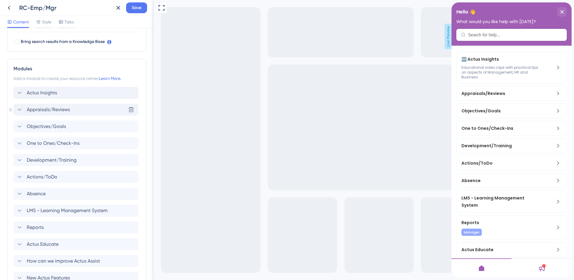
click at [35, 110] on span "Appraisals/Reviews" at bounding box center [48, 109] width 43 height 7
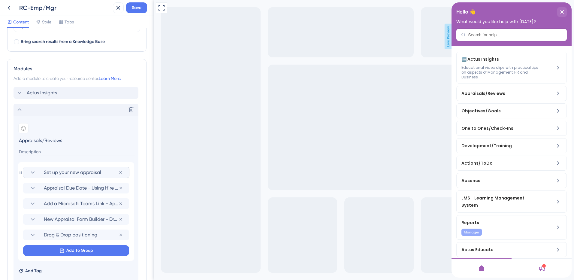
scroll to position [283, 0]
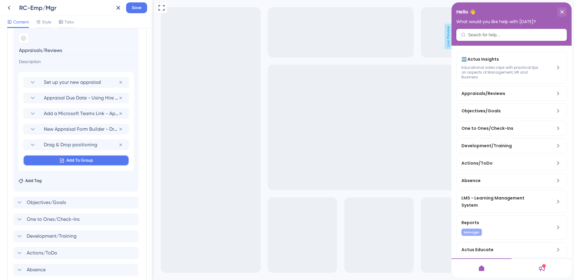
click at [75, 159] on span "Add To Group" at bounding box center [79, 160] width 27 height 7
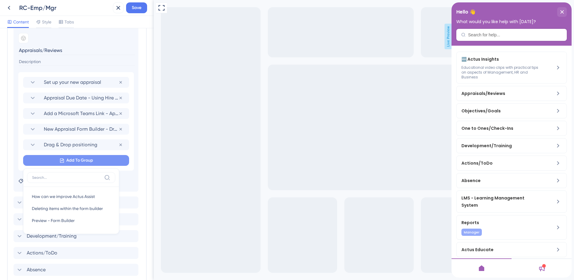
scroll to position [330, 0]
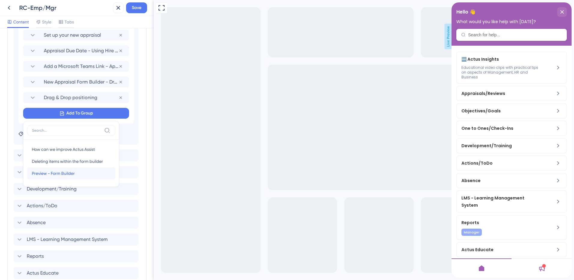
click at [70, 172] on span "Preview - Form Builder" at bounding box center [53, 173] width 43 height 7
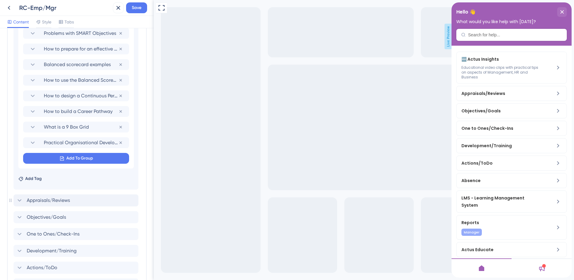
scroll to position [162, 0]
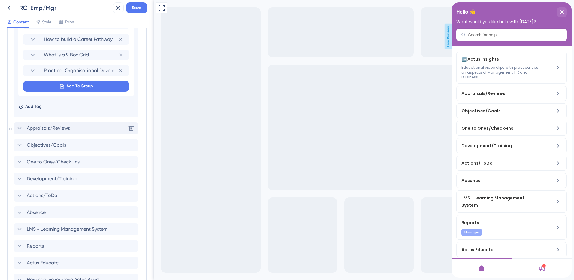
click at [55, 129] on span "Appraisals/Reviews" at bounding box center [48, 128] width 43 height 7
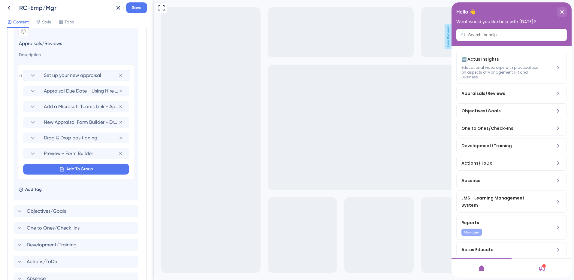
scroll to position [299, 0]
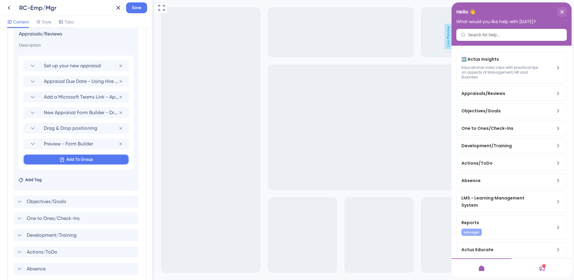
click at [79, 159] on span "Add To Group" at bounding box center [79, 159] width 27 height 7
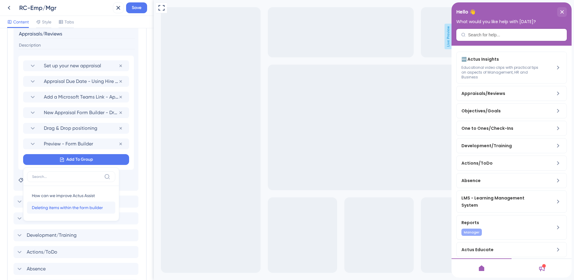
click at [71, 209] on span "Deleting items within the form builder" at bounding box center [67, 207] width 71 height 7
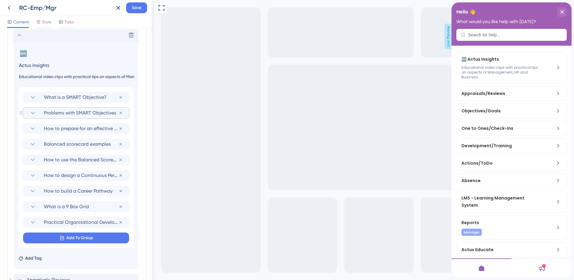
scroll to position [252, 0]
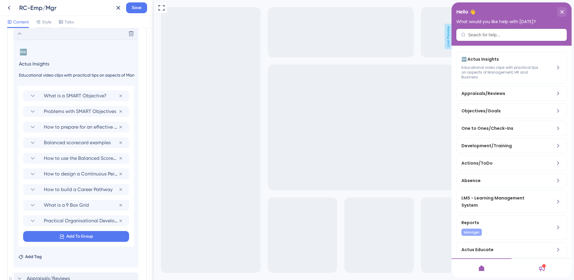
click at [19, 32] on icon at bounding box center [19, 33] width 7 height 7
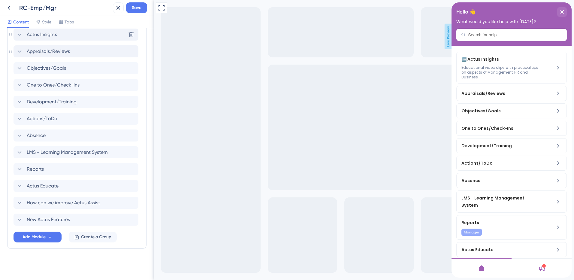
scroll to position [251, 0]
click at [20, 52] on icon at bounding box center [19, 51] width 7 height 7
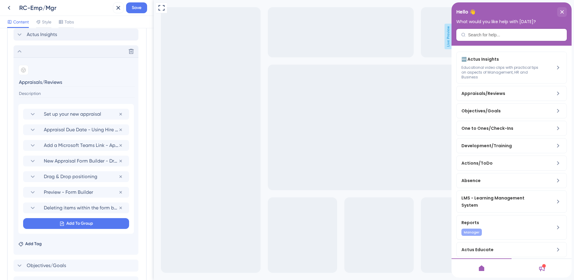
scroll to position [252, 0]
click at [41, 161] on section "New Appraisal Form Builder - Drag and Drop" at bounding box center [76, 160] width 94 height 11
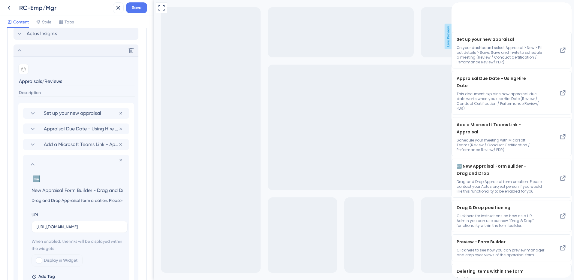
scroll to position [0, 7]
click at [35, 191] on input "New Appraisal Form Builder - Drag and Drop" at bounding box center [77, 190] width 101 height 8
type input "Appraisal Form Builder - Drag and Drop"
click at [95, 177] on span "Remove emoji" at bounding box center [102, 179] width 31 height 6
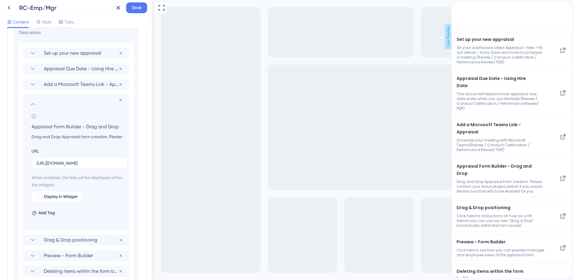
scroll to position [342, 0]
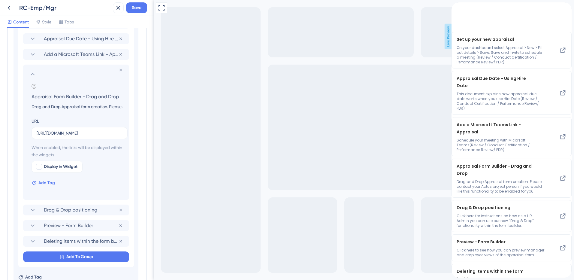
click at [50, 181] on span "Add Tag" at bounding box center [46, 182] width 17 height 7
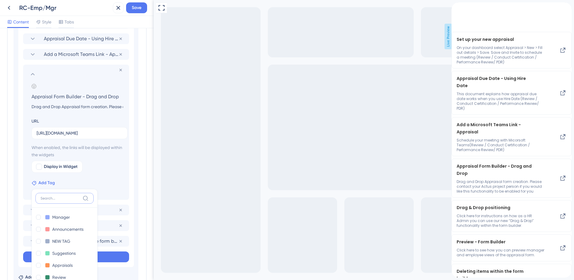
scroll to position [435, 0]
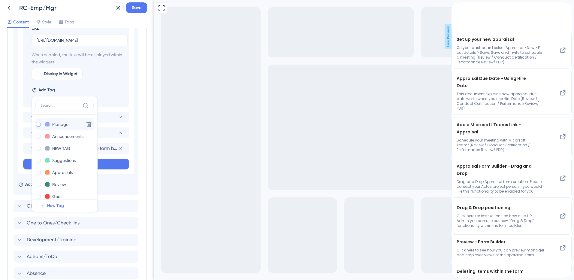
click at [41, 123] on div at bounding box center [38, 124] width 6 height 6
checkbox input "true"
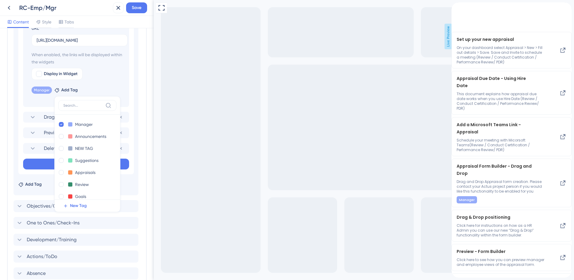
click at [139, 125] on div "Modules Add a module to create your resource center. Learn More. Actus Insights…" at bounding box center [76, 101] width 139 height 569
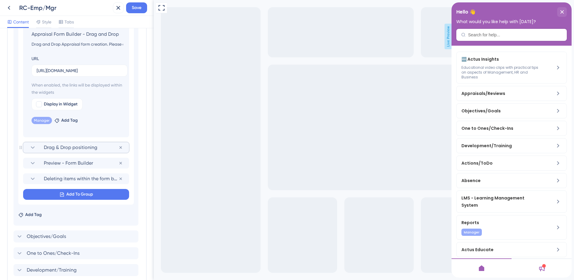
scroll to position [374, 0]
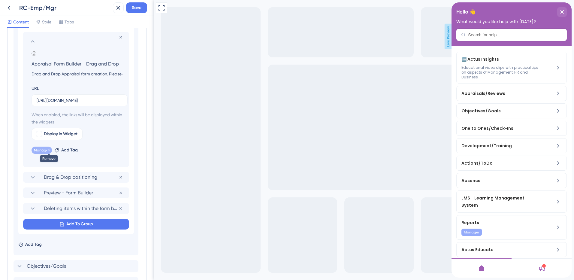
click at [48, 149] on icon at bounding box center [49, 150] width 4 height 4
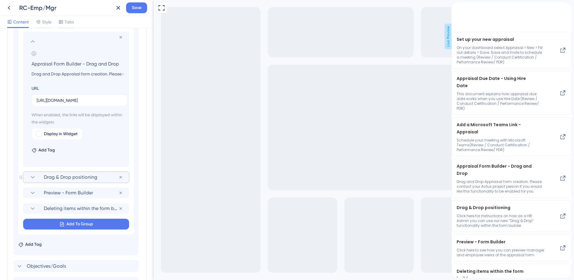
click at [45, 179] on span "Drag & Drop positioning" at bounding box center [81, 176] width 75 height 7
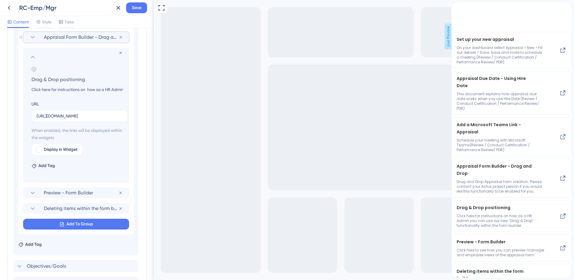
click at [32, 81] on input "Drag & Drop positioning" at bounding box center [77, 79] width 101 height 8
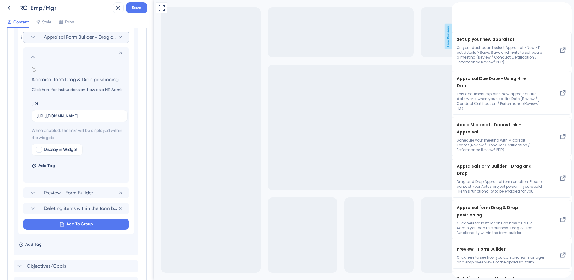
type input "Appraisal form Drag & Drop positioning"
click at [33, 56] on icon at bounding box center [32, 56] width 7 height 7
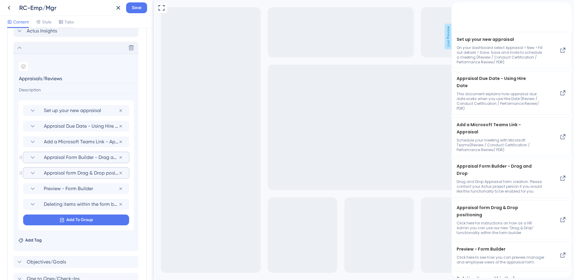
scroll to position [314, 0]
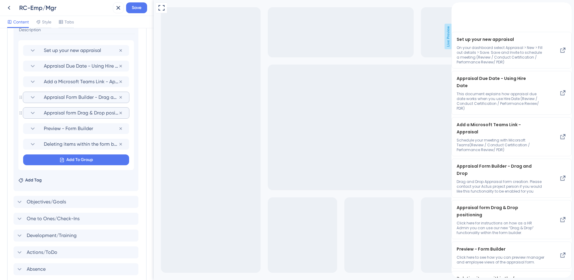
click at [33, 98] on icon at bounding box center [32, 97] width 7 height 7
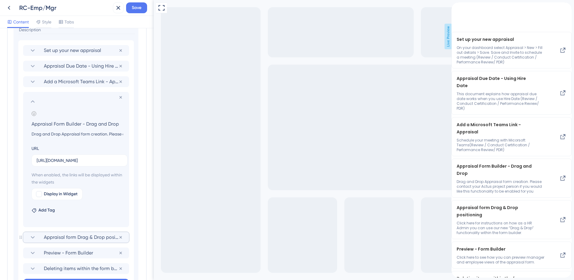
click at [33, 102] on icon at bounding box center [32, 101] width 7 height 7
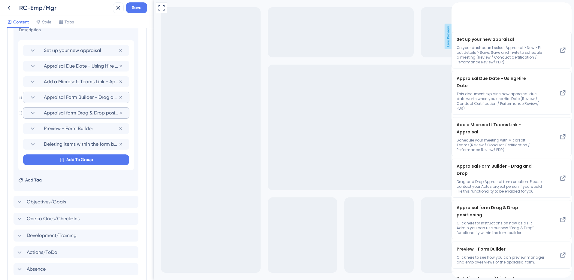
click at [35, 114] on icon at bounding box center [32, 112] width 7 height 7
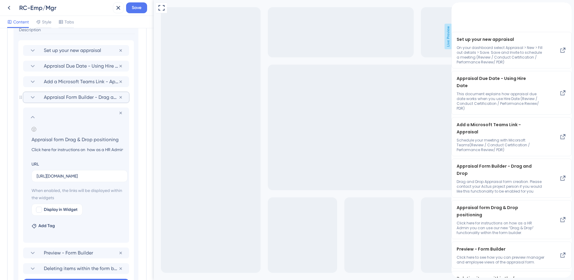
click at [66, 140] on input "Appraisal form Drag & Drop positioning" at bounding box center [77, 139] width 101 height 8
type input "Appraisal form Drag & Drop positioning"
click at [33, 115] on icon at bounding box center [32, 116] width 7 height 7
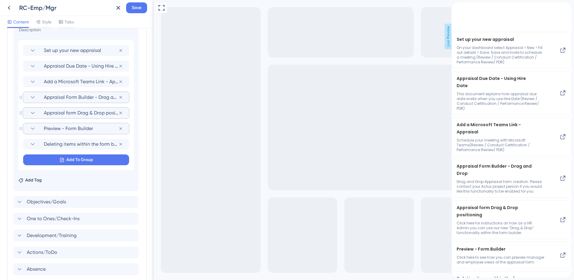
click at [35, 129] on icon at bounding box center [32, 128] width 7 height 7
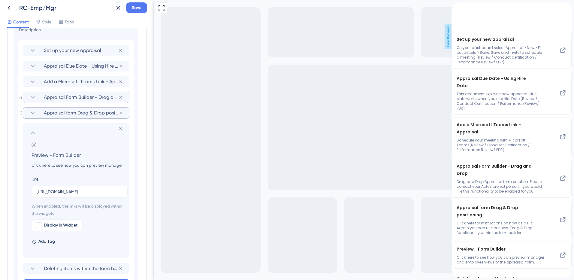
click at [31, 131] on icon at bounding box center [32, 132] width 7 height 7
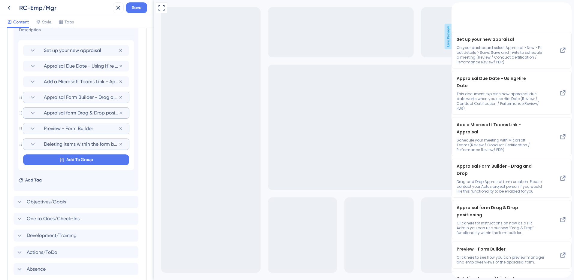
click at [32, 142] on icon at bounding box center [32, 143] width 7 height 7
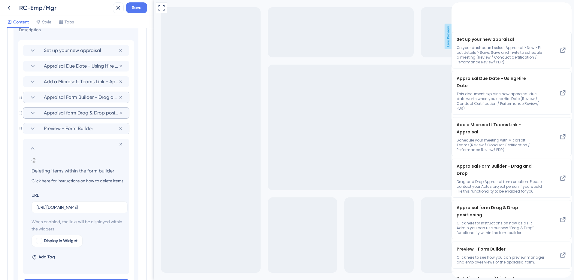
click at [32, 148] on icon at bounding box center [33, 148] width 4 height 2
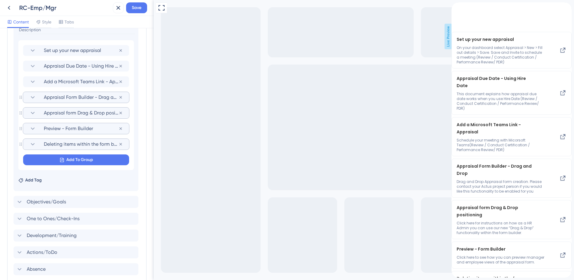
click at [461, 10] on div "back to header" at bounding box center [456, 6] width 10 height 8
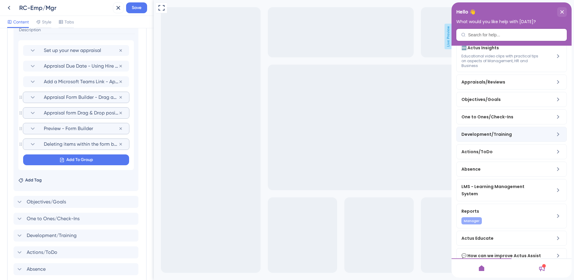
scroll to position [0, 0]
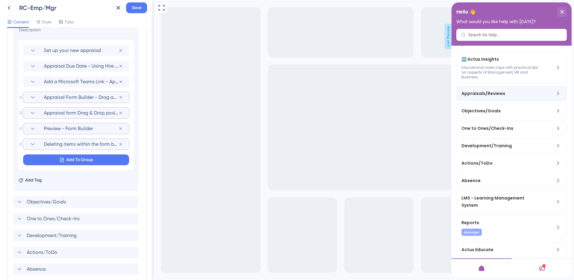
click at [484, 95] on span "Appraisals/Reviews" at bounding box center [496, 93] width 71 height 7
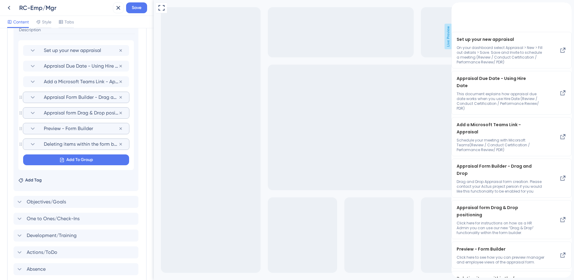
click at [461, 10] on div "back to header" at bounding box center [456, 6] width 10 height 8
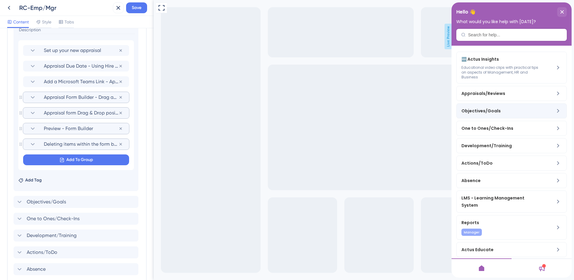
click at [476, 108] on span "Objectives/Goals" at bounding box center [496, 110] width 71 height 7
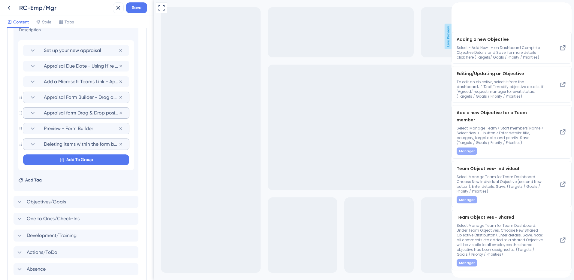
click at [456, 8] on icon "back to header" at bounding box center [453, 5] width 5 height 5
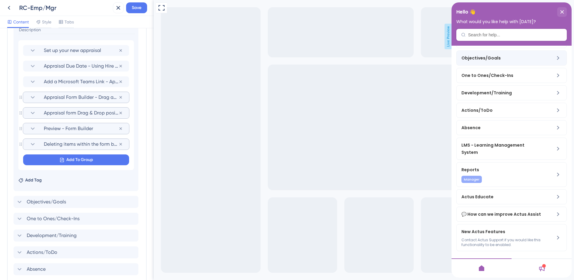
scroll to position [60, 0]
click at [36, 98] on icon at bounding box center [32, 97] width 7 height 7
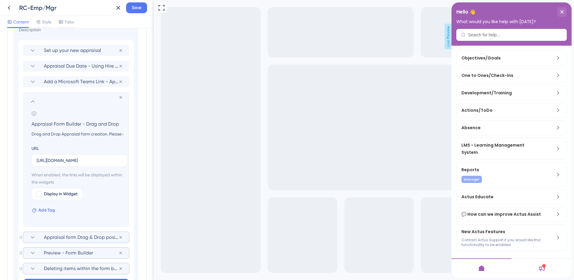
click at [38, 210] on button "Add Tag" at bounding box center [43, 209] width 23 height 7
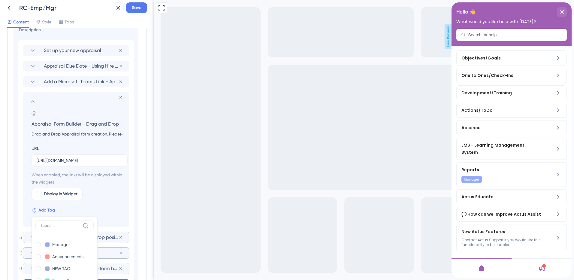
scroll to position [435, 0]
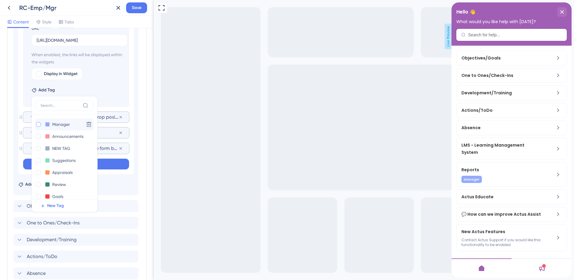
click at [39, 124] on div at bounding box center [38, 124] width 5 height 5
checkbox input "true"
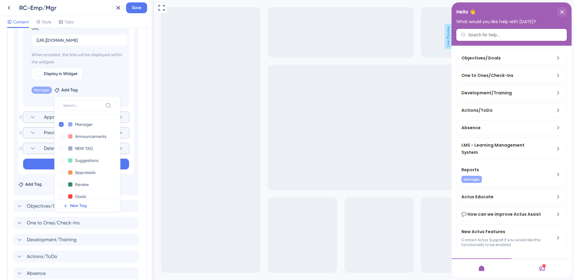
click at [38, 120] on section "Appraisal form Drag & Drop positioning" at bounding box center [76, 117] width 94 height 11
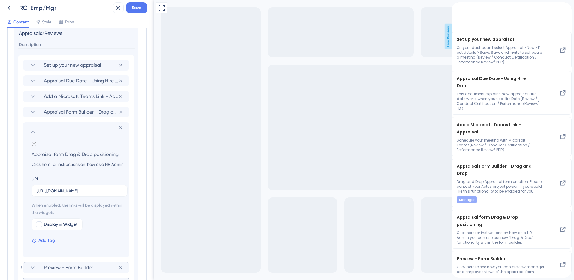
click at [38, 240] on button "Add Tag" at bounding box center [43, 240] width 23 height 7
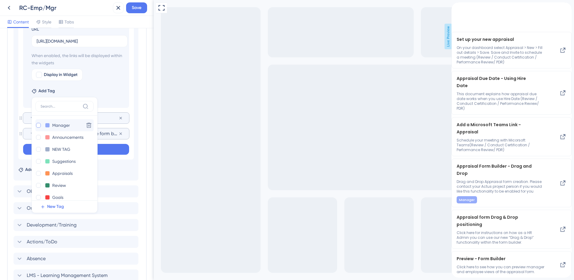
click at [38, 125] on div at bounding box center [38, 125] width 5 height 5
checkbox input "true"
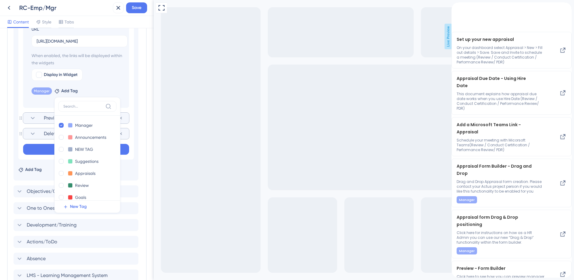
click at [143, 122] on div "Resource Center Header Title Hello 👋 20 Hello 👋 Subtitle What would you like he…" at bounding box center [77, 153] width 154 height 251
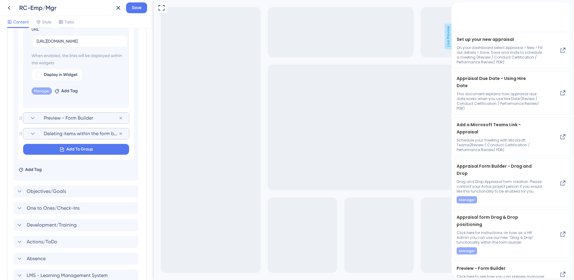
click at [32, 119] on icon at bounding box center [32, 117] width 7 height 7
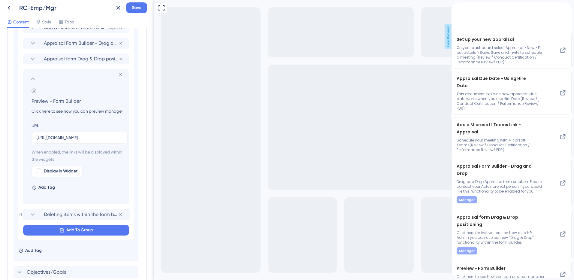
scroll to position [375, 0]
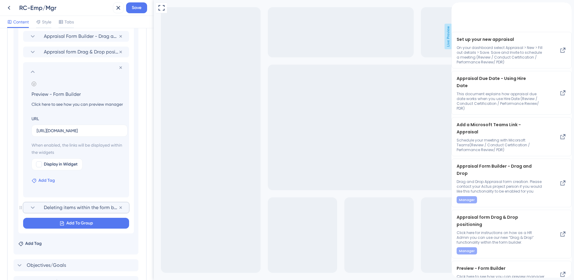
click at [39, 181] on span "Add Tag" at bounding box center [46, 180] width 17 height 7
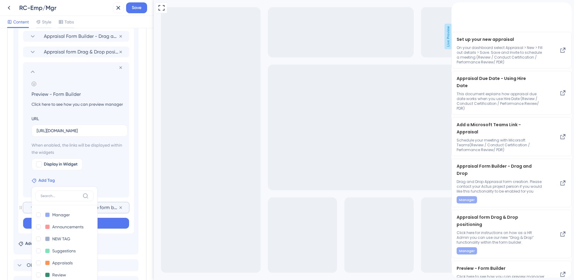
scroll to position [466, 0]
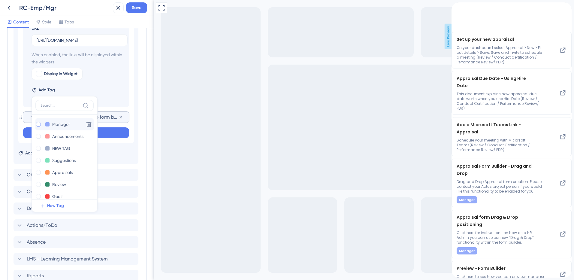
click at [40, 125] on div at bounding box center [38, 124] width 5 height 5
checkbox input "true"
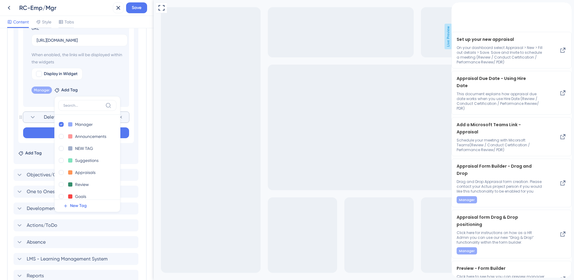
click at [143, 128] on div "Resource Center Header Title Hello 👋 20 Hello 👋 Subtitle What would you like he…" at bounding box center [77, 153] width 154 height 251
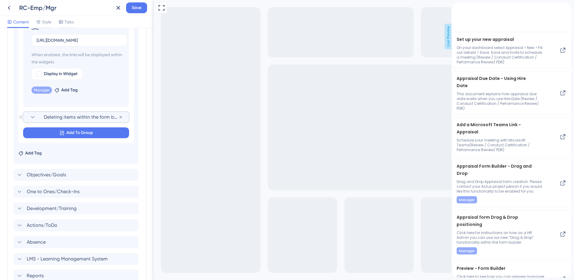
click at [34, 116] on icon at bounding box center [32, 116] width 7 height 7
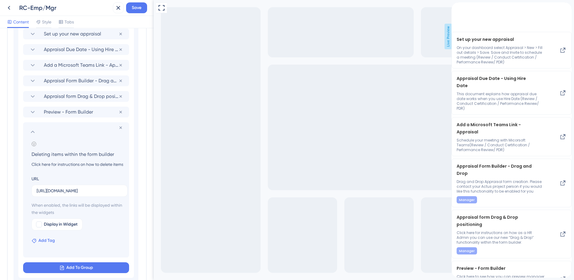
click at [41, 239] on span "Add Tag" at bounding box center [46, 240] width 17 height 7
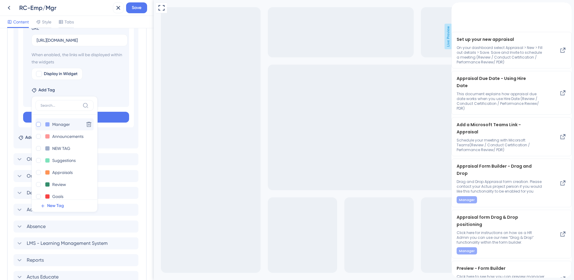
click at [38, 123] on div at bounding box center [38, 124] width 5 height 5
checkbox input "true"
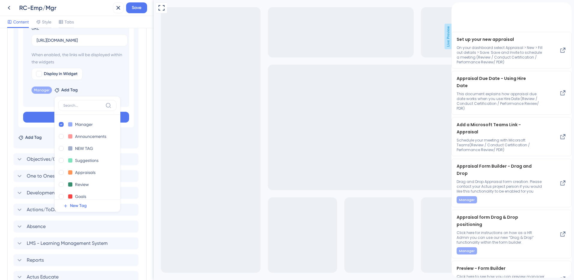
click at [146, 153] on div "Resource Center Header Title Hello 👋 20 Hello 👋 Subtitle What would you like he…" at bounding box center [77, 153] width 154 height 251
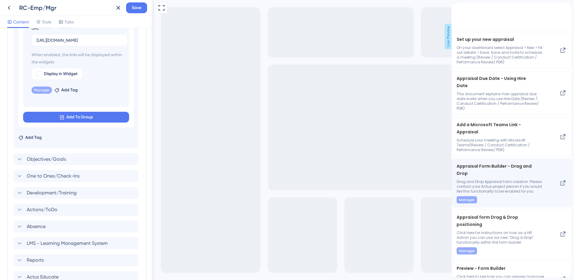
scroll to position [0, 0]
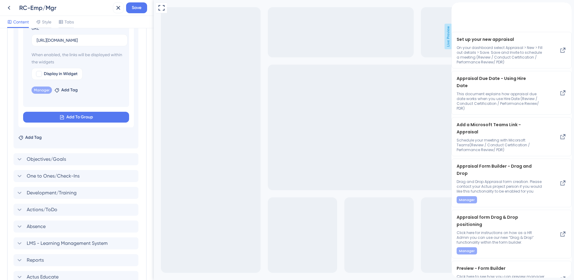
click at [456, 8] on icon "back to header" at bounding box center [453, 5] width 5 height 5
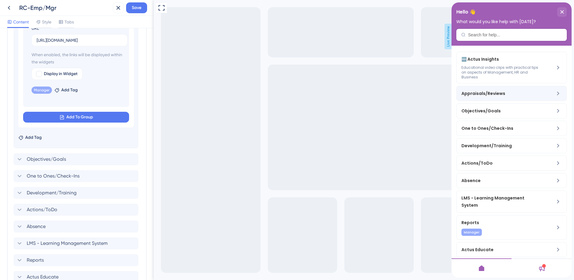
click at [483, 93] on span "Appraisals/Reviews" at bounding box center [496, 93] width 71 height 7
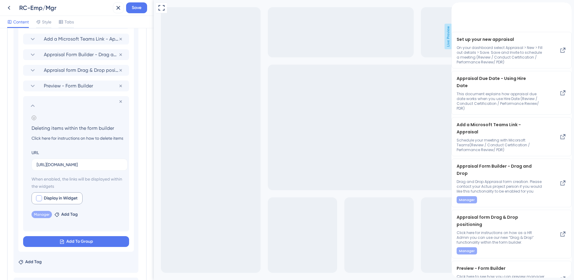
scroll to position [331, 0]
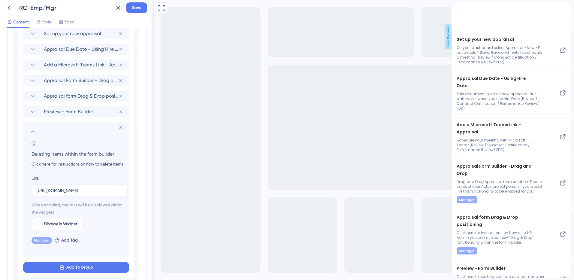
click at [33, 131] on icon at bounding box center [32, 131] width 7 height 7
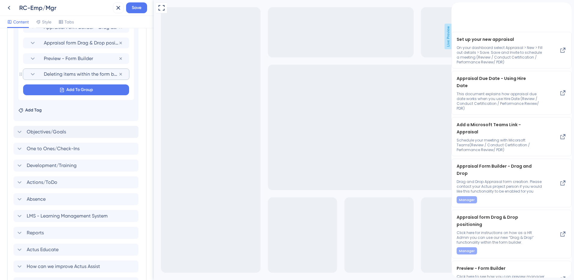
scroll to position [448, 0]
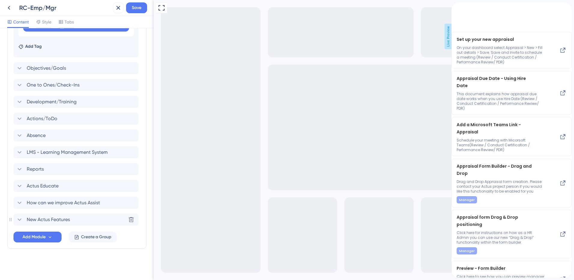
click at [16, 220] on div "New Actus Features Delete" at bounding box center [76, 219] width 125 height 12
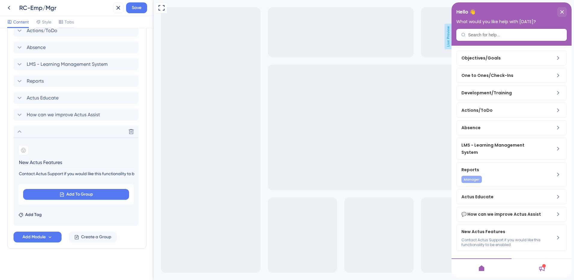
scroll to position [60, 0]
click at [132, 132] on icon at bounding box center [131, 131] width 6 height 6
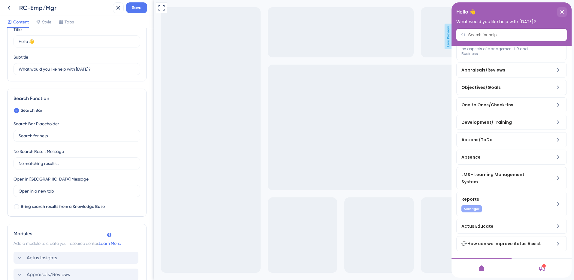
scroll to position [0, 0]
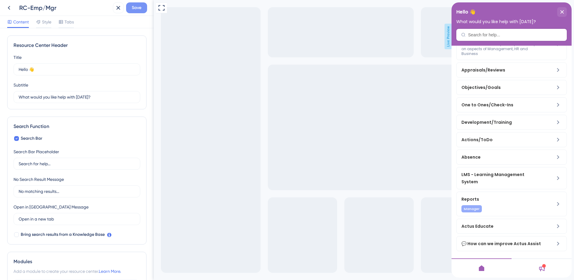
click at [138, 9] on span "Save" at bounding box center [137, 7] width 10 height 7
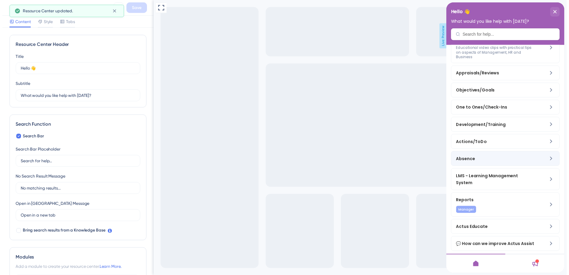
scroll to position [31, 0]
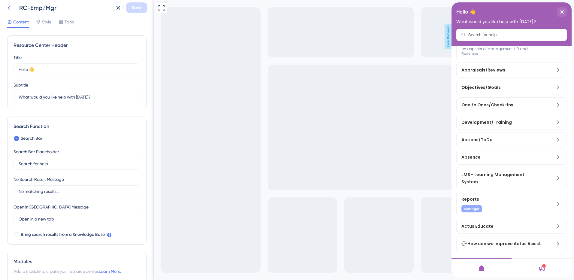
click at [10, 7] on icon at bounding box center [9, 8] width 2 height 4
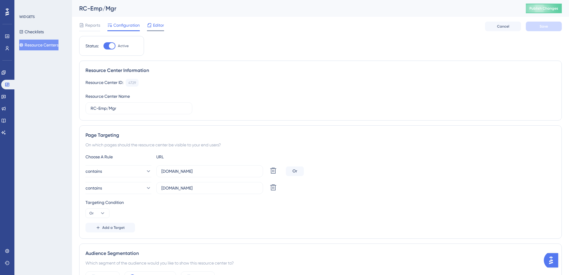
click at [161, 27] on span "Editor" at bounding box center [158, 25] width 11 height 7
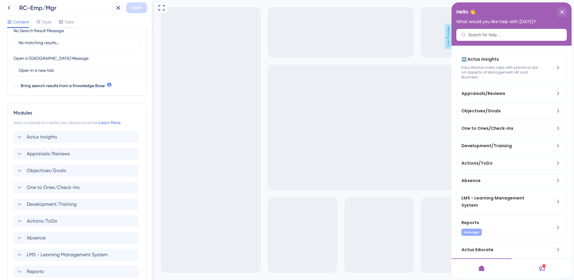
scroll to position [150, 0]
click at [41, 132] on span "Actus Insights" at bounding box center [42, 135] width 30 height 7
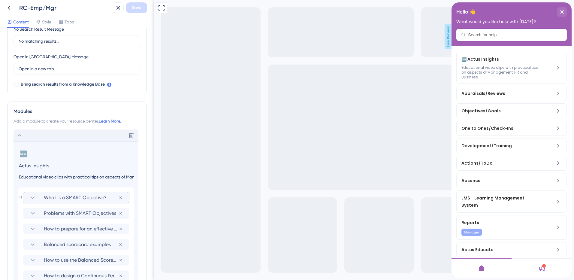
click at [36, 195] on section "What is a SMART Objective?" at bounding box center [76, 197] width 94 height 11
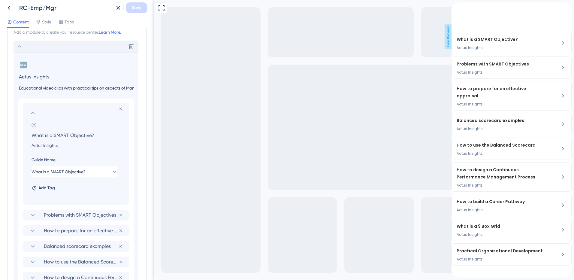
scroll to position [270, 0]
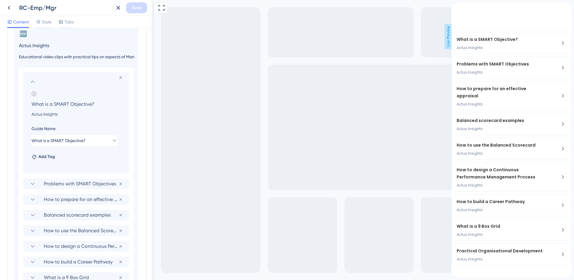
click at [31, 82] on icon at bounding box center [33, 81] width 4 height 2
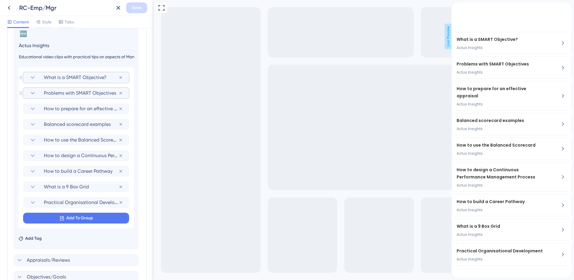
click at [35, 92] on icon at bounding box center [32, 92] width 7 height 7
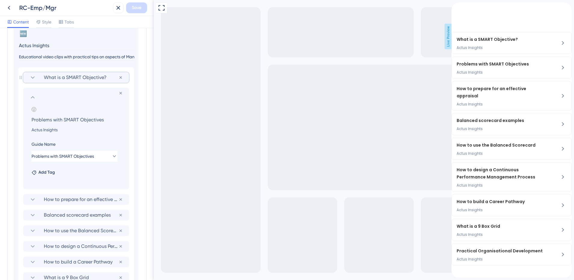
click at [33, 96] on icon at bounding box center [32, 97] width 7 height 7
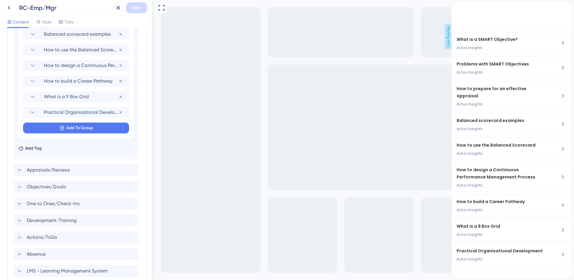
scroll to position [420, 0]
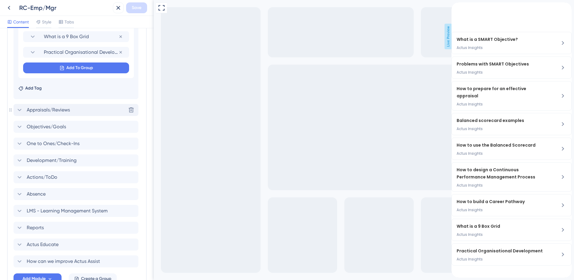
click at [20, 111] on icon at bounding box center [19, 109] width 7 height 7
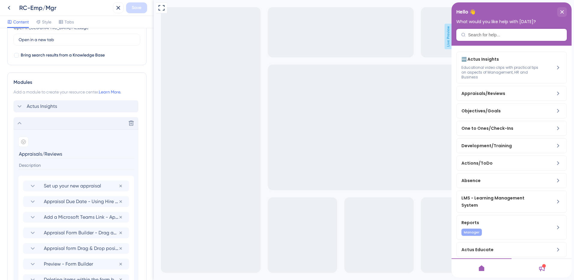
scroll to position [269, 0]
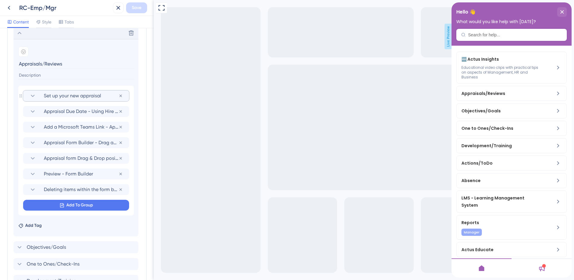
click at [29, 94] on icon at bounding box center [32, 95] width 7 height 7
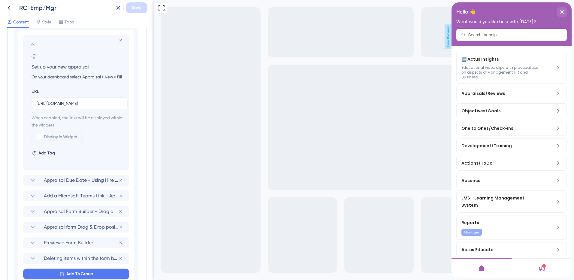
scroll to position [329, 0]
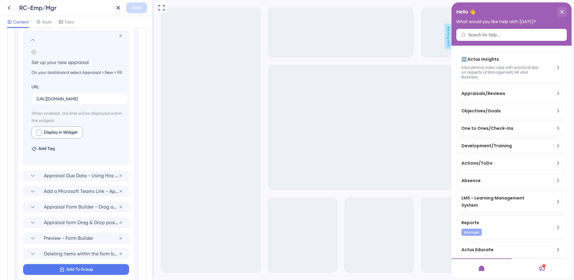
click at [40, 131] on div at bounding box center [39, 132] width 6 height 6
click at [32, 39] on icon at bounding box center [32, 39] width 7 height 7
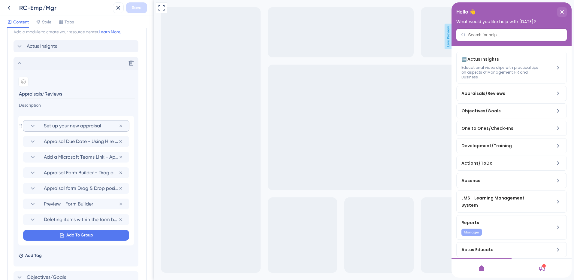
scroll to position [119, 0]
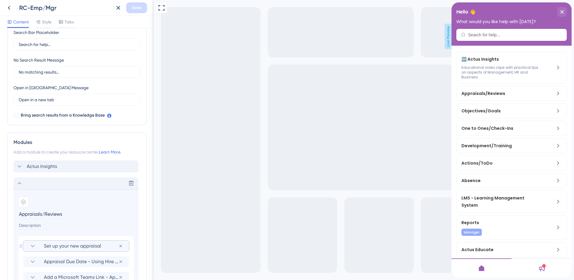
click at [19, 184] on icon at bounding box center [19, 182] width 7 height 7
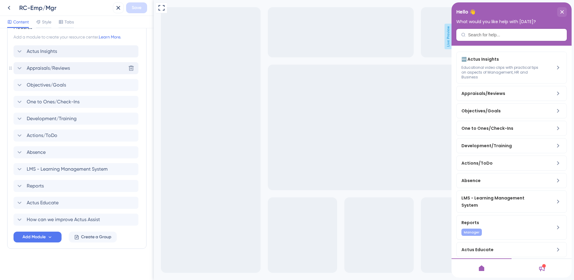
scroll to position [84, 0]
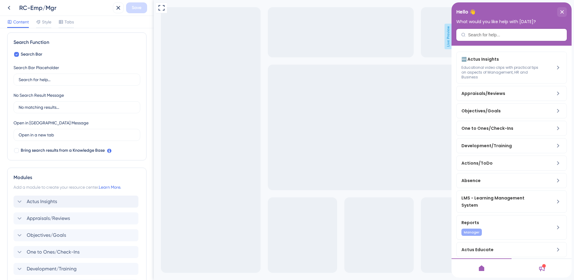
click at [542, 268] on icon at bounding box center [541, 267] width 7 height 7
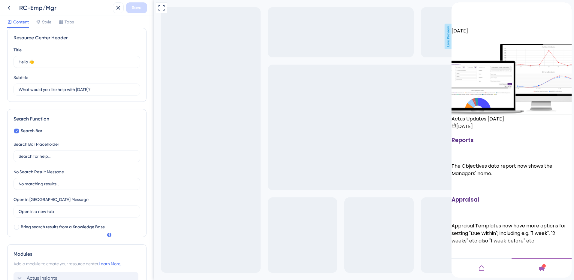
scroll to position [0, 0]
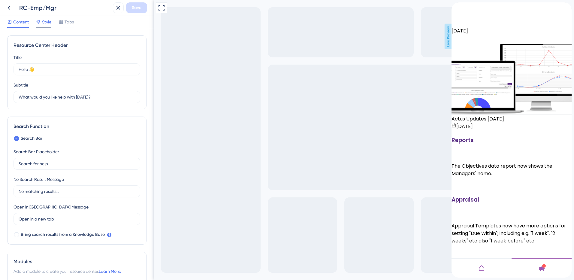
click at [40, 24] on icon at bounding box center [38, 22] width 5 height 5
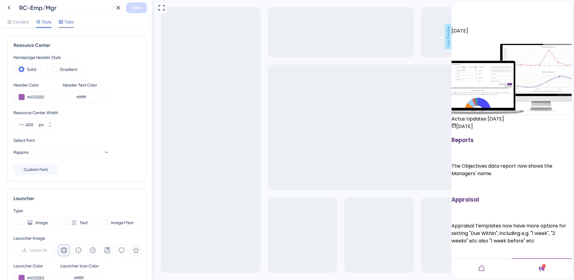
click at [61, 23] on icon at bounding box center [61, 22] width 4 height 4
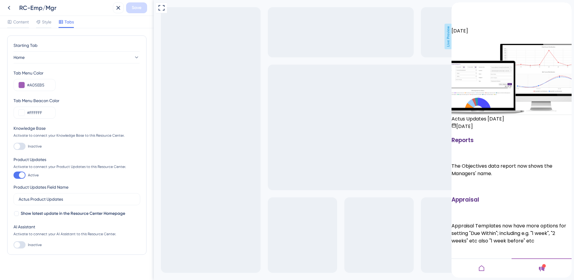
click at [23, 145] on div at bounding box center [20, 146] width 12 height 7
click at [14, 146] on input "Inactive" at bounding box center [13, 146] width 0 height 0
checkbox input "true"
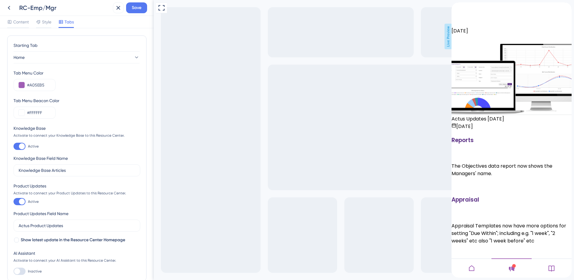
click at [552, 268] on icon at bounding box center [551, 268] width 6 height 6
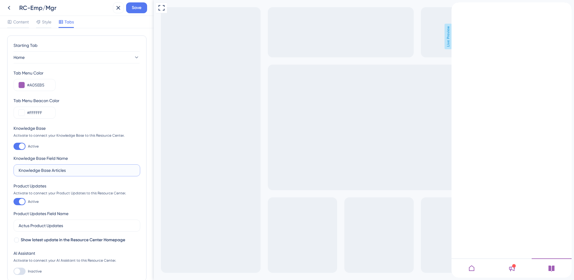
click at [71, 169] on input "Knowledge Base Articles" at bounding box center [77, 170] width 116 height 7
drag, startPoint x: 70, startPoint y: 169, endPoint x: 18, endPoint y: 170, distance: 52.5
click at [18, 170] on label "Knowledge Base Articles" at bounding box center [77, 170] width 127 height 12
click at [19, 170] on input "Frequently Asked Questions" at bounding box center [77, 170] width 116 height 7
click at [73, 171] on input "Frequently Asked Questions" at bounding box center [77, 170] width 116 height 7
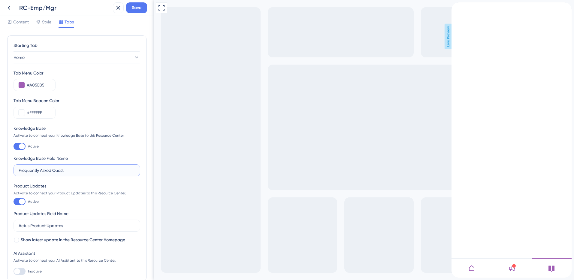
drag, startPoint x: 66, startPoint y: 170, endPoint x: 21, endPoint y: 168, distance: 44.8
click at [14, 170] on label "Frequently Asked Quest" at bounding box center [77, 170] width 127 height 12
type input "Actus FAQ"
click at [139, 11] on span "Save" at bounding box center [137, 7] width 10 height 7
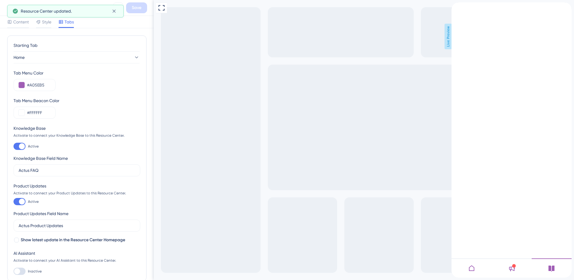
click at [22, 146] on div at bounding box center [22, 146] width 6 height 6
click at [14, 146] on input "Active" at bounding box center [13, 146] width 0 height 0
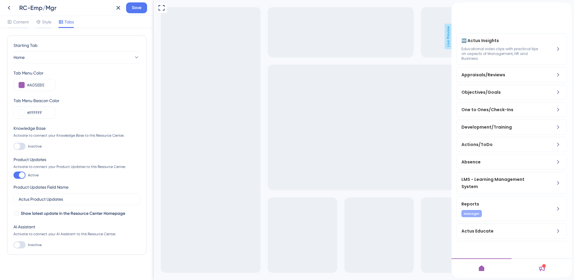
click at [23, 146] on div at bounding box center [20, 146] width 12 height 7
click at [14, 146] on input "Inactive" at bounding box center [13, 146] width 0 height 0
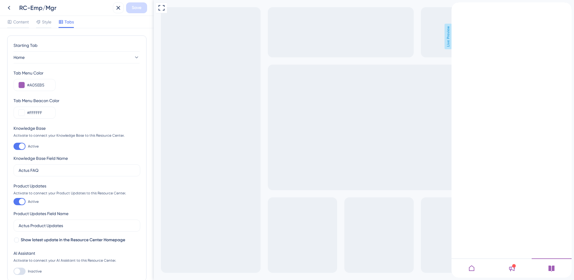
click at [22, 146] on div at bounding box center [22, 146] width 6 height 6
click at [14, 146] on input "Active" at bounding box center [13, 146] width 0 height 0
checkbox input "false"
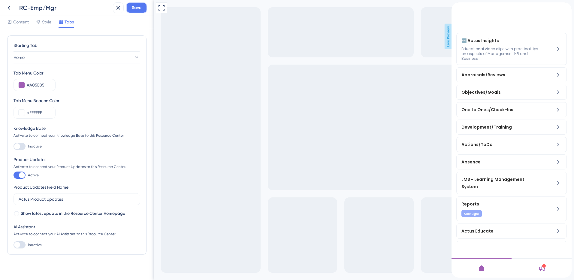
click at [135, 12] on button "Save" at bounding box center [136, 7] width 21 height 11
click at [14, 20] on span "Content" at bounding box center [21, 21] width 16 height 7
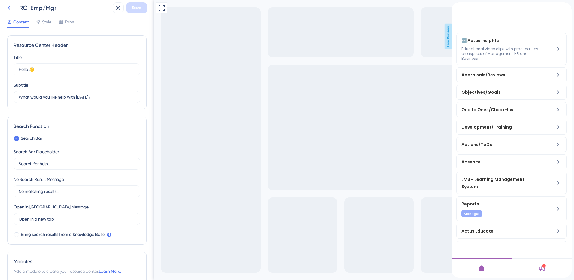
click at [12, 7] on icon at bounding box center [8, 7] width 7 height 7
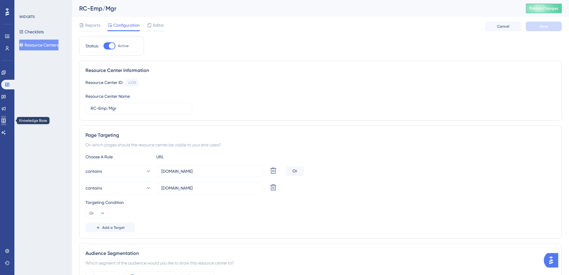
click at [6, 117] on link at bounding box center [3, 121] width 5 height 10
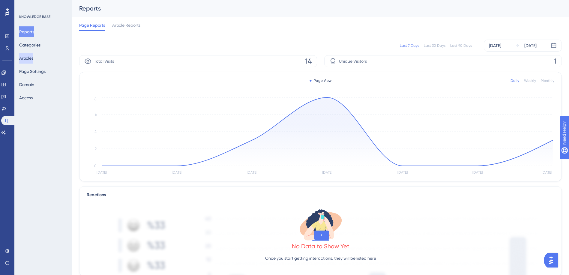
click at [33, 54] on button "Articles" at bounding box center [26, 58] width 14 height 11
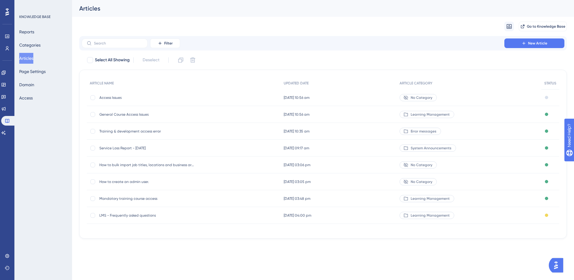
click at [114, 97] on span "Access Issues" at bounding box center [147, 97] width 96 height 5
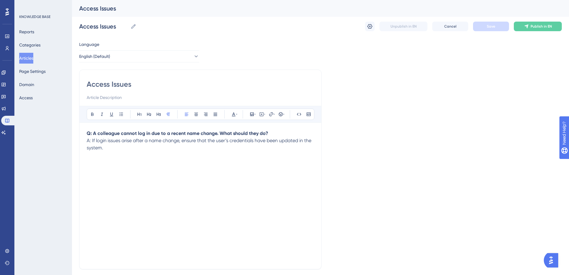
click at [33, 59] on button "Articles" at bounding box center [26, 58] width 14 height 11
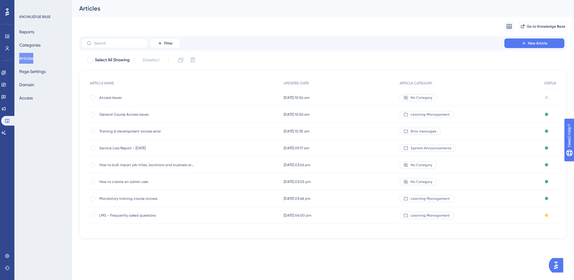
click at [134, 216] on span "LMS - Frequently asked questions" at bounding box center [147, 215] width 96 height 5
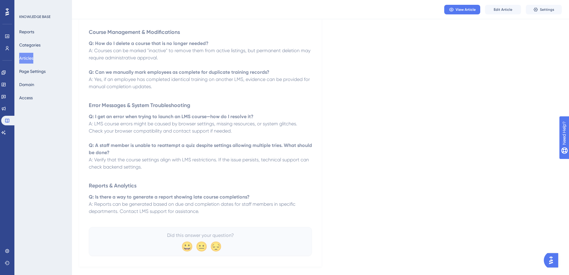
scroll to position [503, 0]
